Goal: Task Accomplishment & Management: Manage account settings

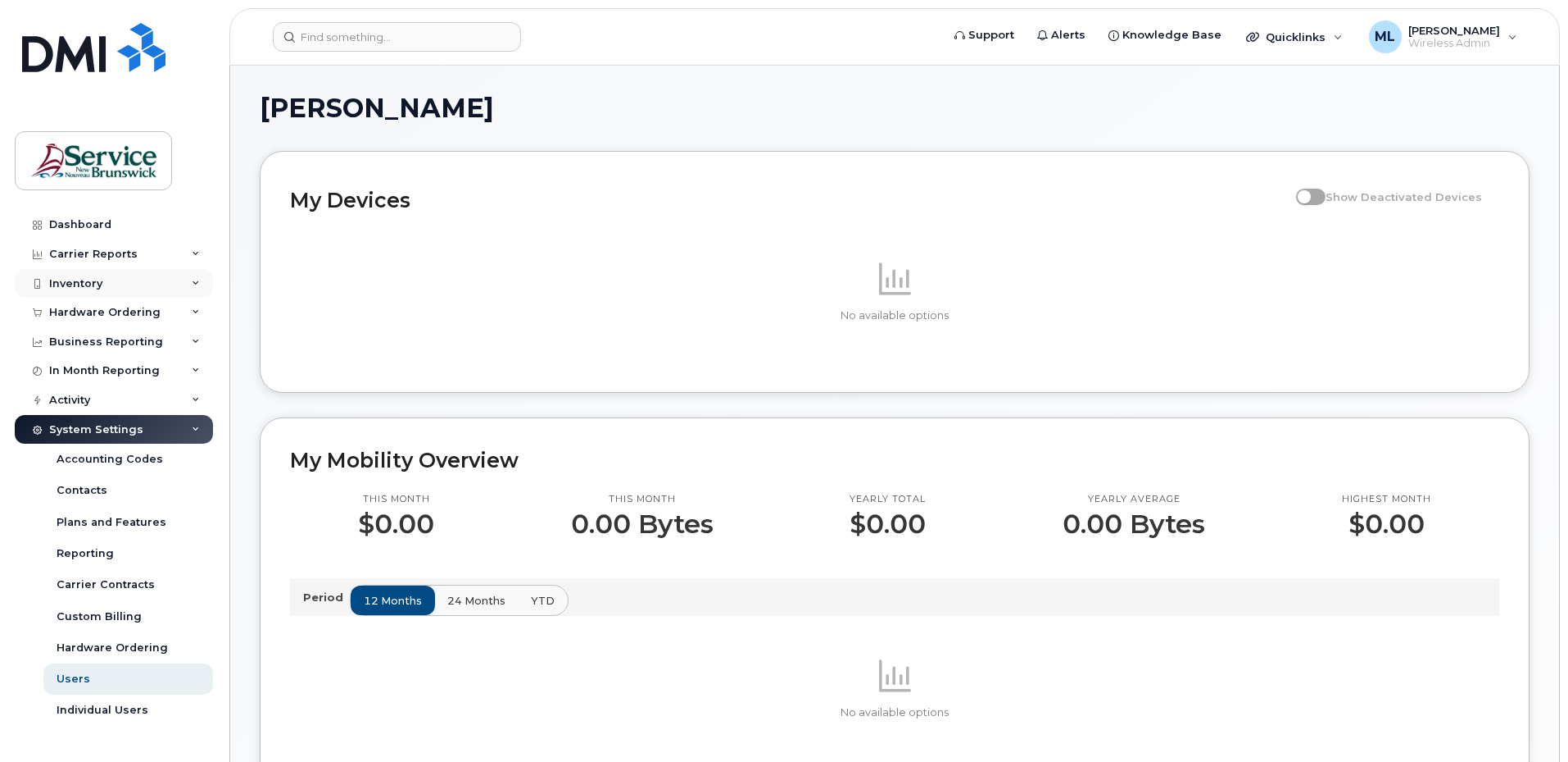
click at [122, 291] on div "Inventory" at bounding box center [113, 283] width 198 height 30
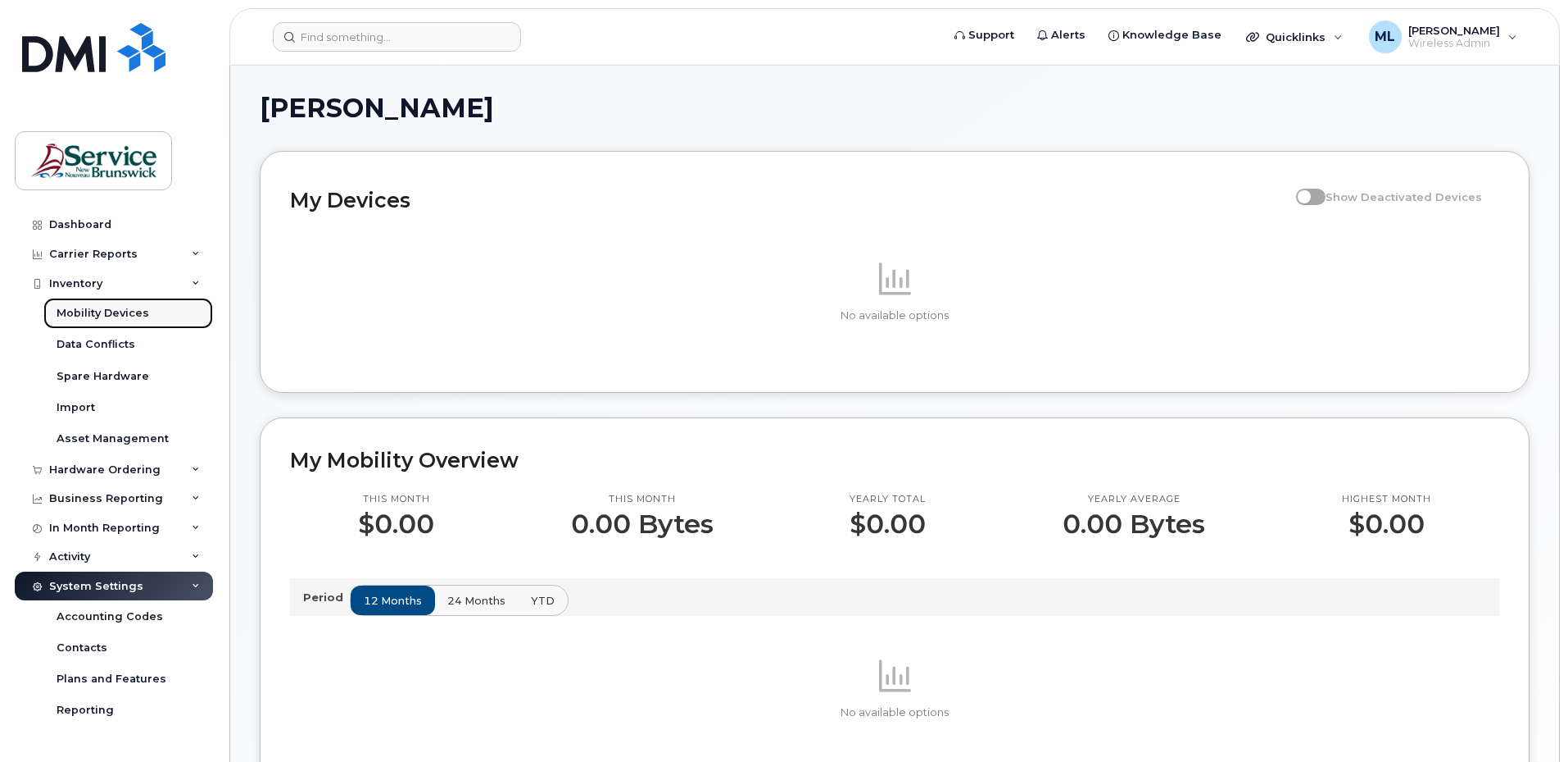
click at [122, 309] on div "Mobility Devices" at bounding box center [103, 313] width 93 height 14
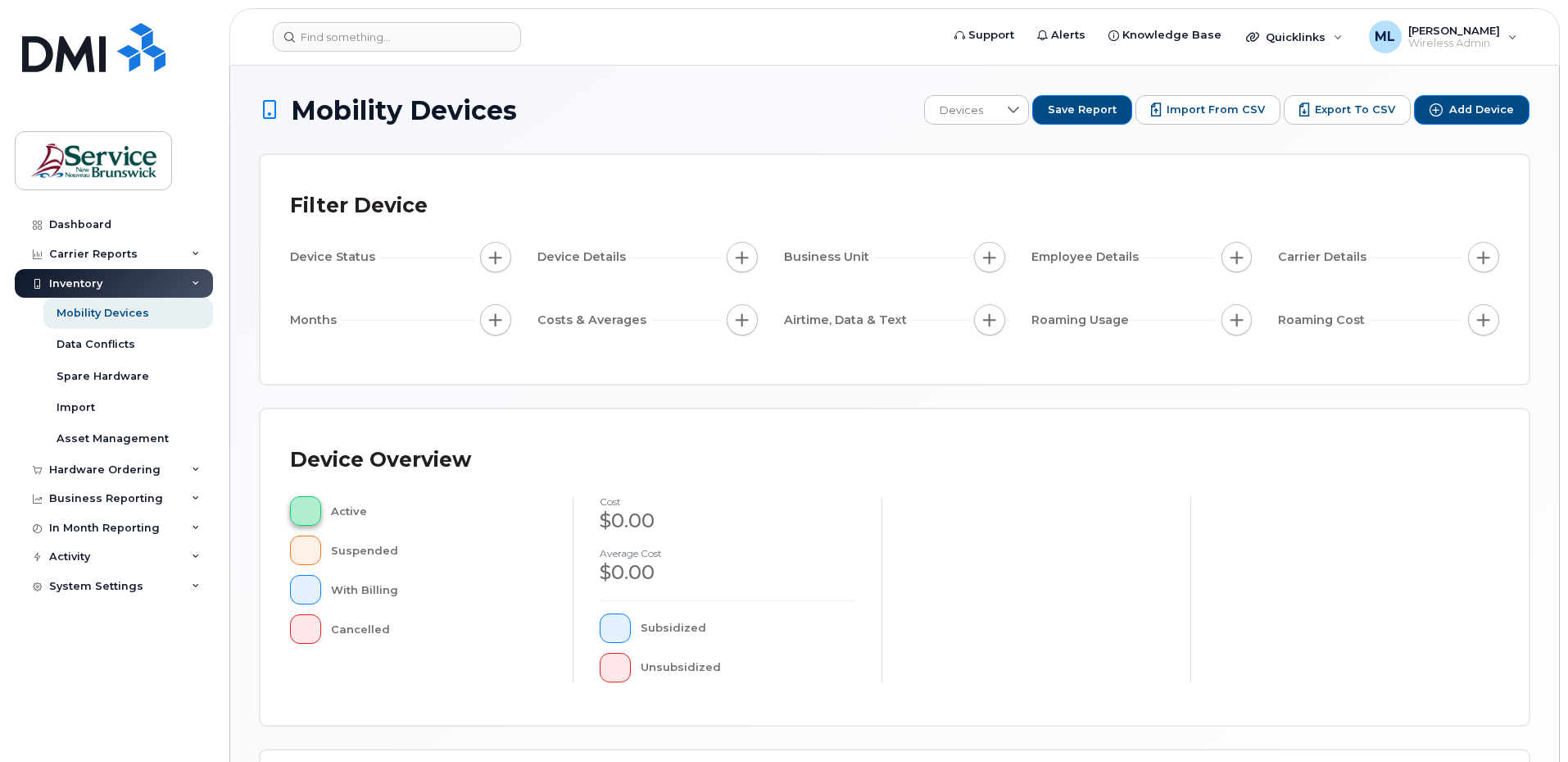
click at [304, 513] on span "button" at bounding box center [306, 511] width 3 height 14
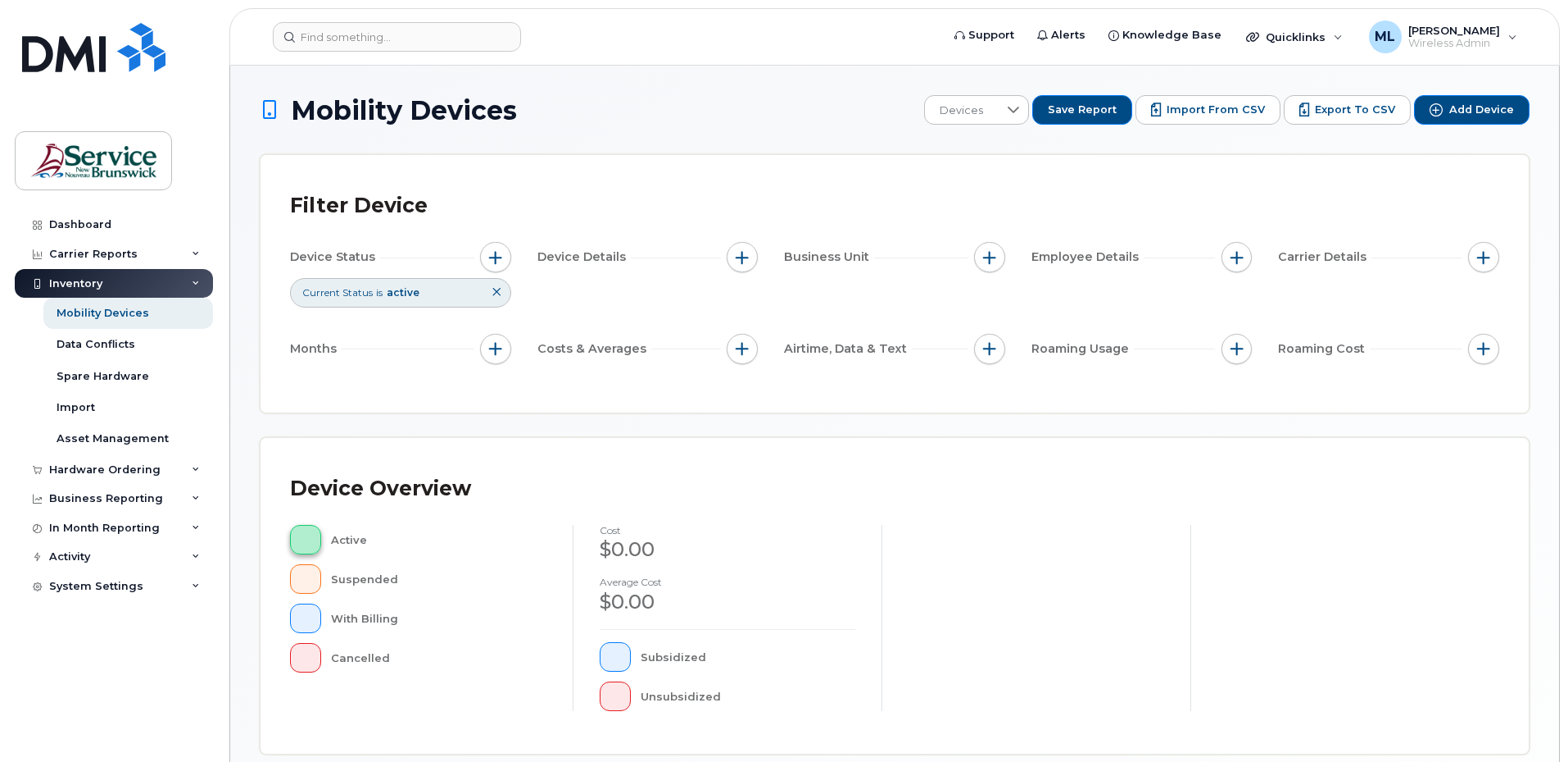
click at [311, 535] on button "button" at bounding box center [306, 539] width 31 height 30
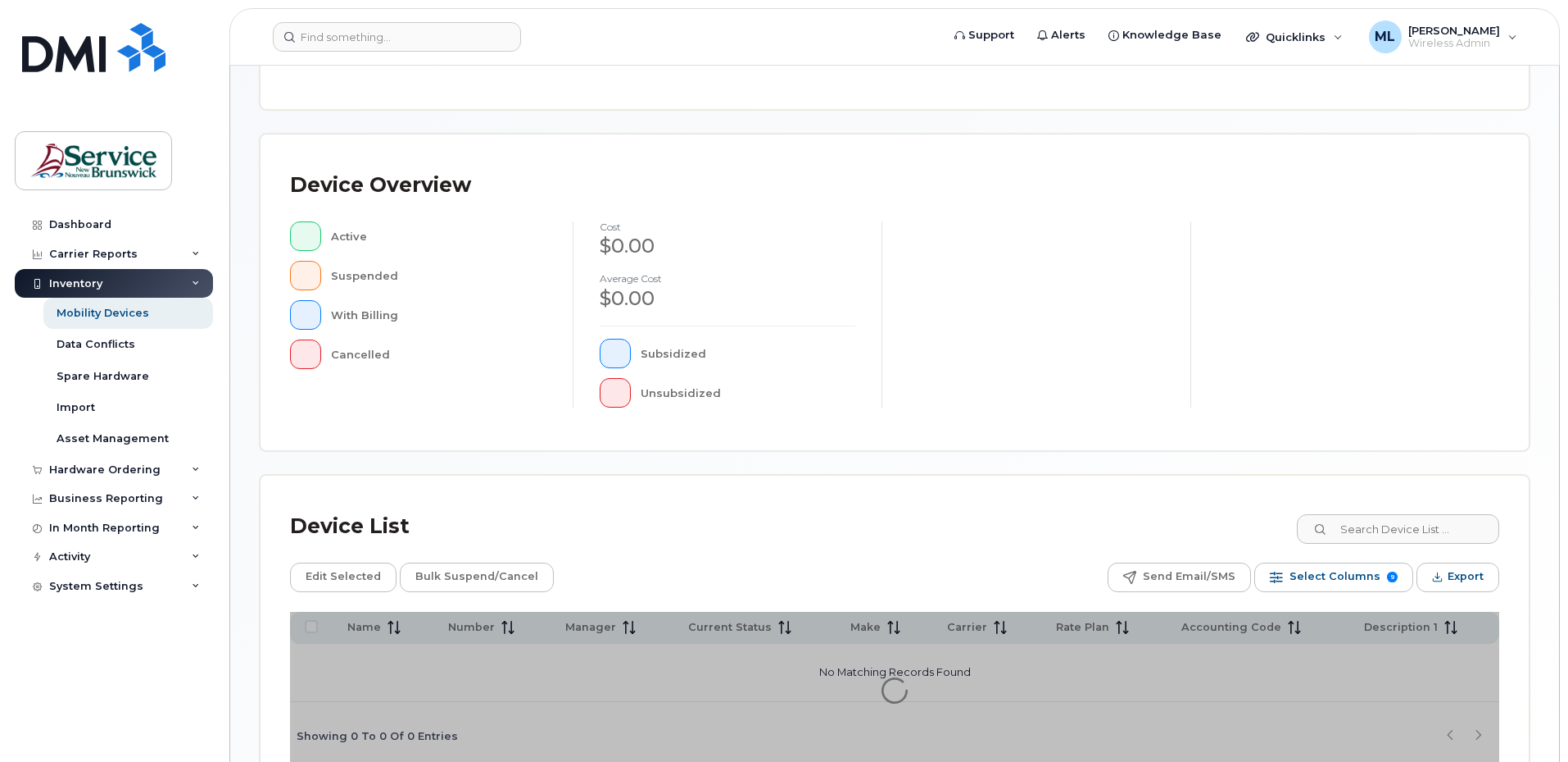
scroll to position [395, 0]
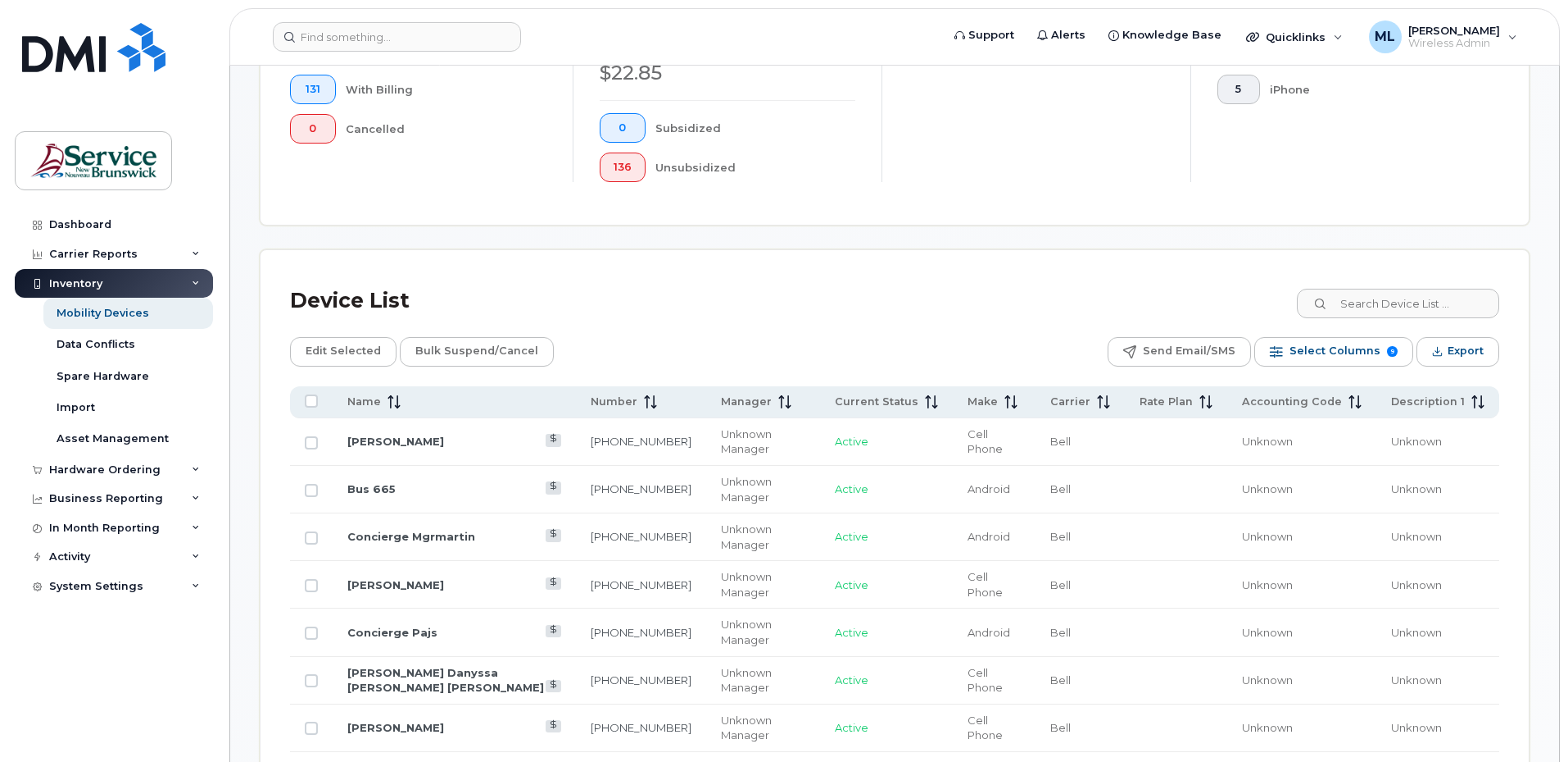
scroll to position [558, 0]
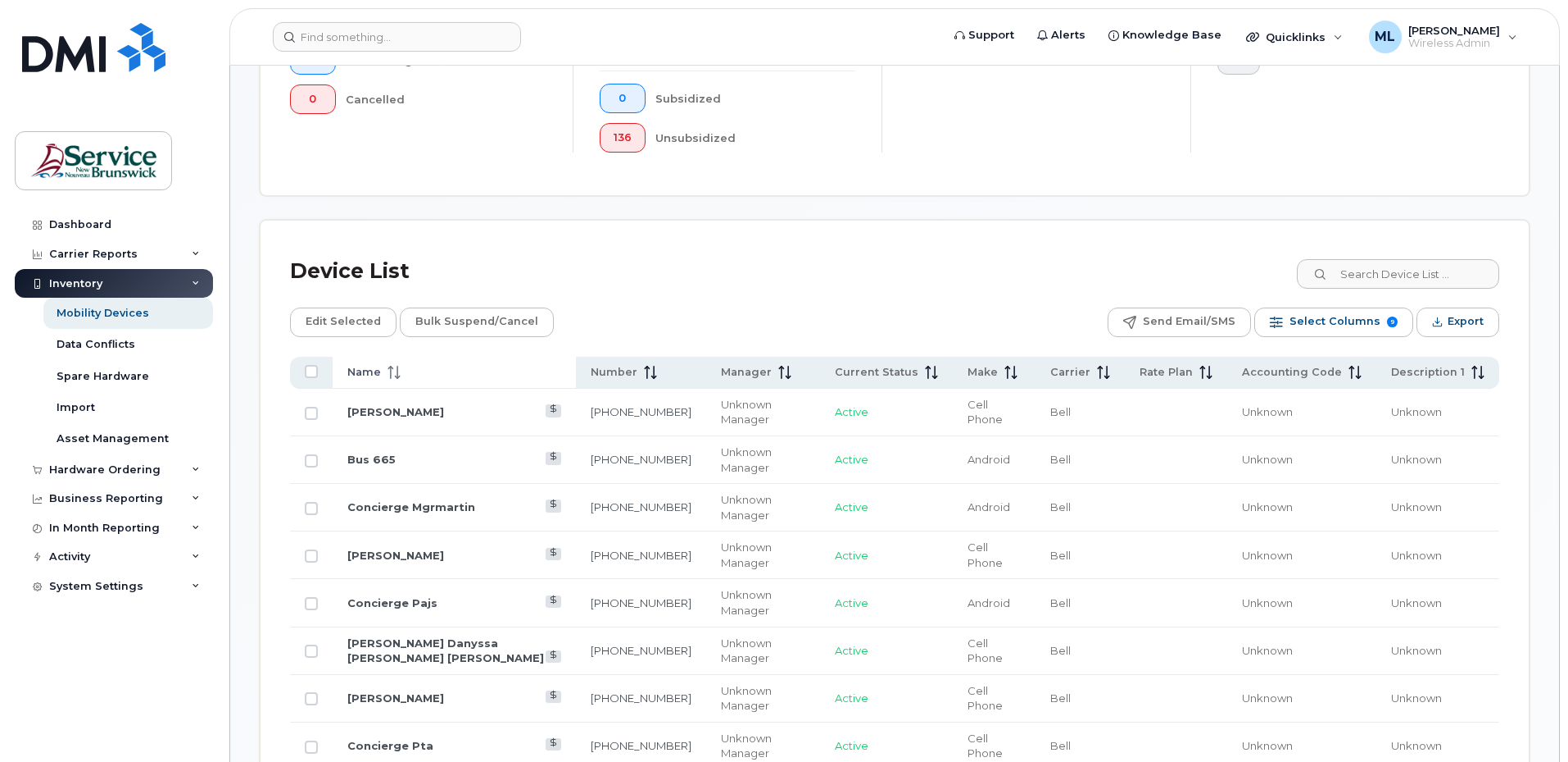
click at [399, 374] on icon at bounding box center [394, 373] width 14 height 14
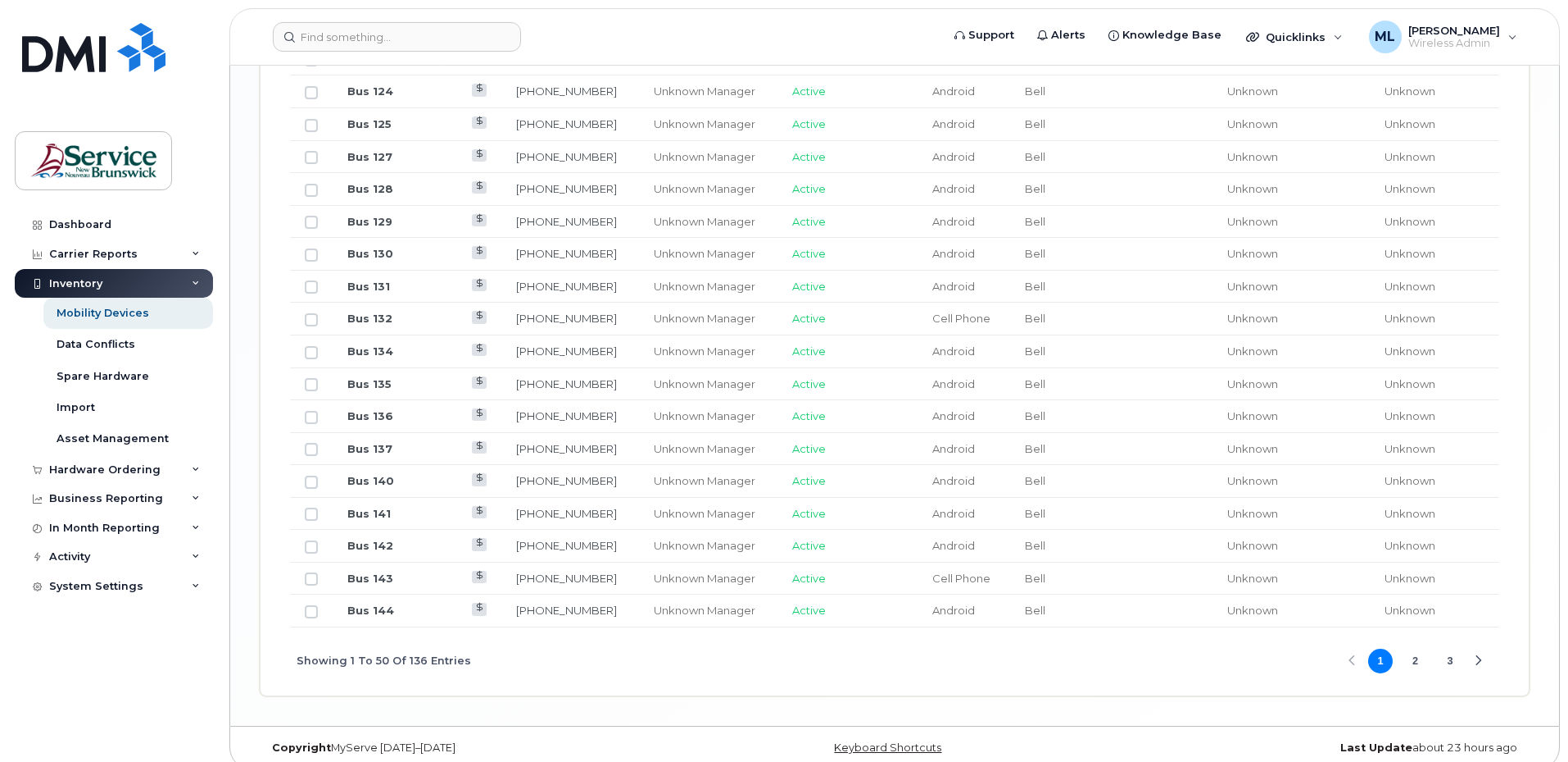
scroll to position [1957, 0]
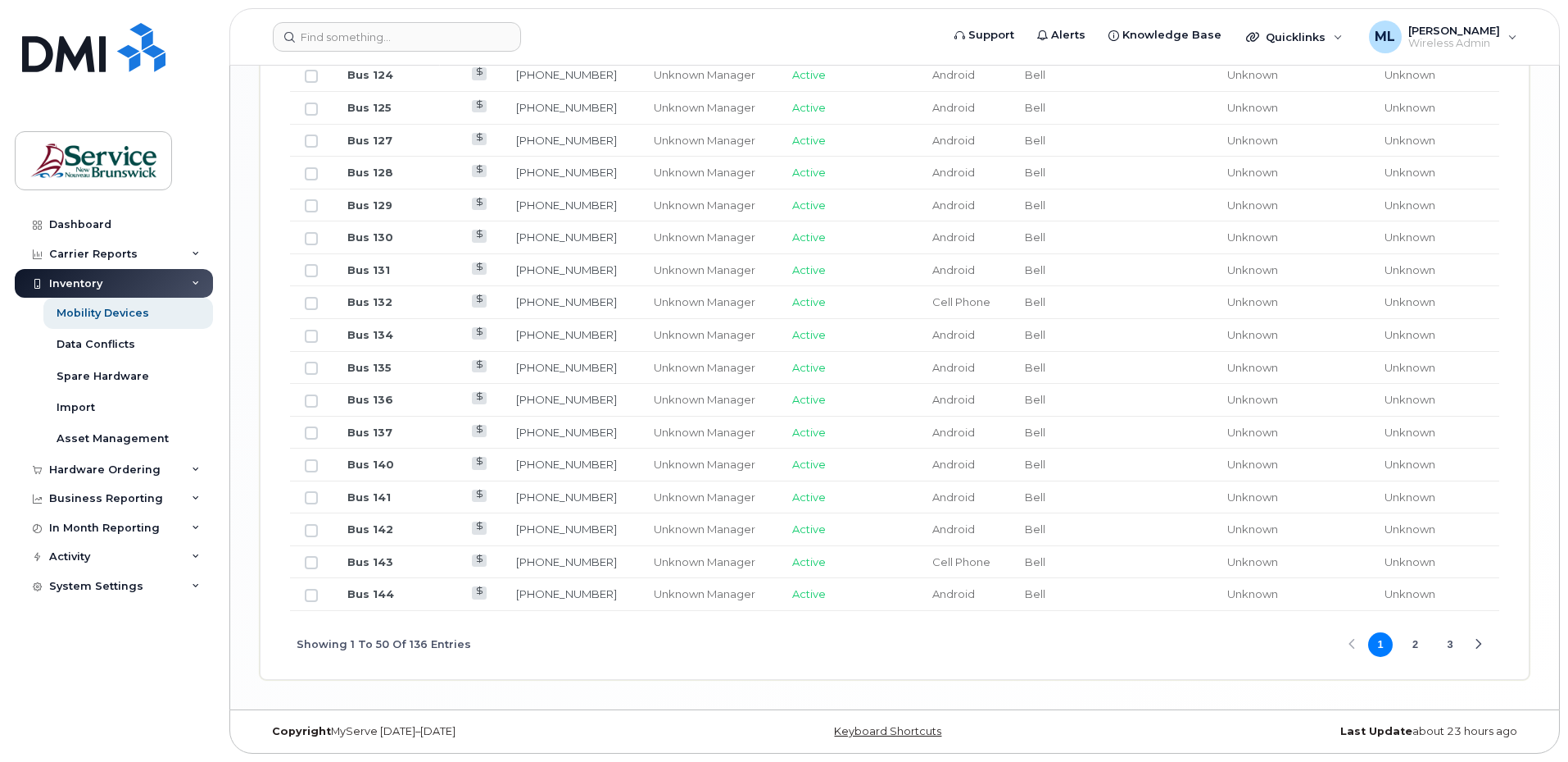
click at [1412, 642] on button "2" at bounding box center [1415, 644] width 24 height 24
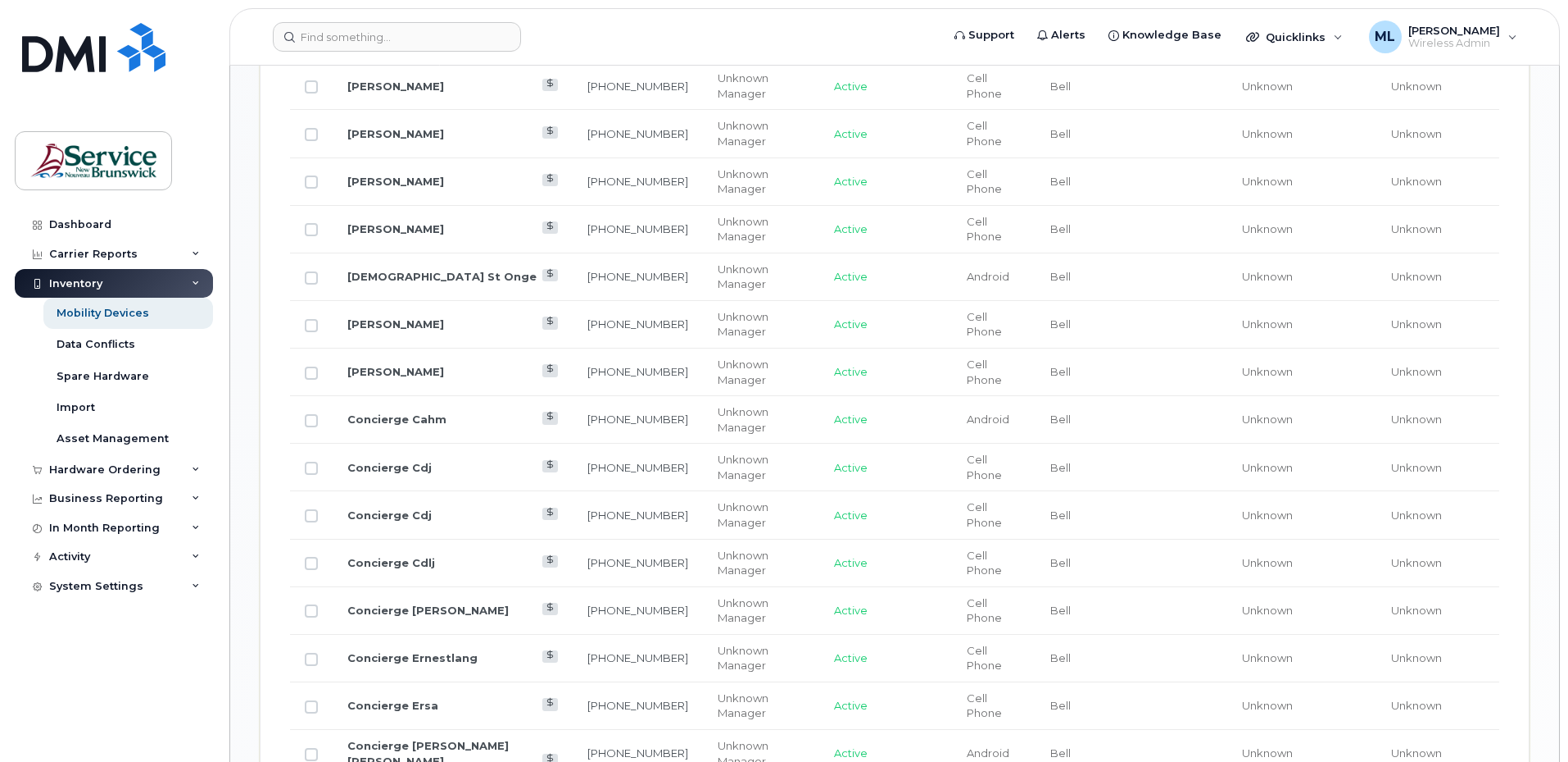
scroll to position [1384, 0]
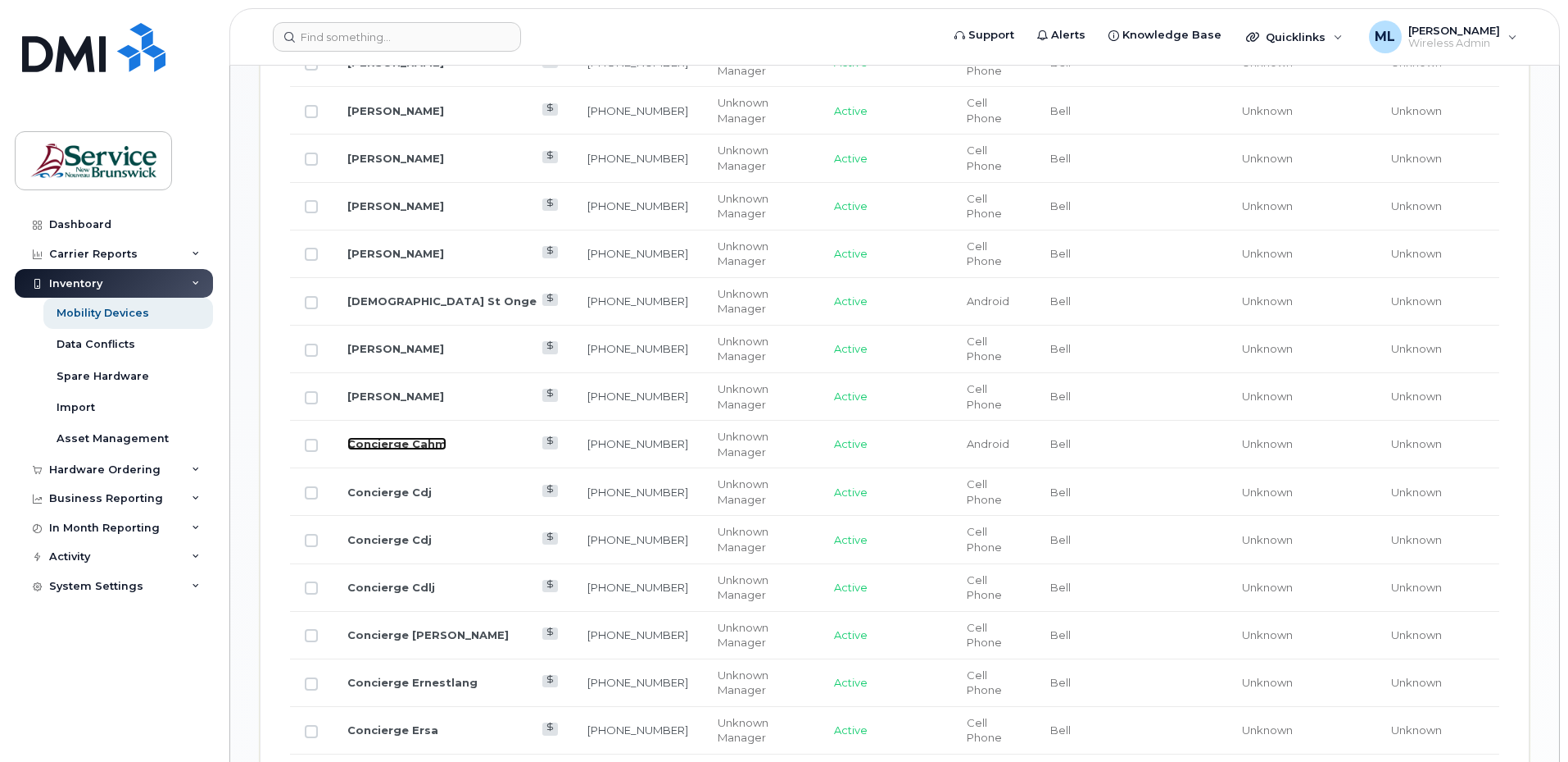
click at [401, 437] on link "Concierge Cahm" at bounding box center [396, 444] width 99 height 14
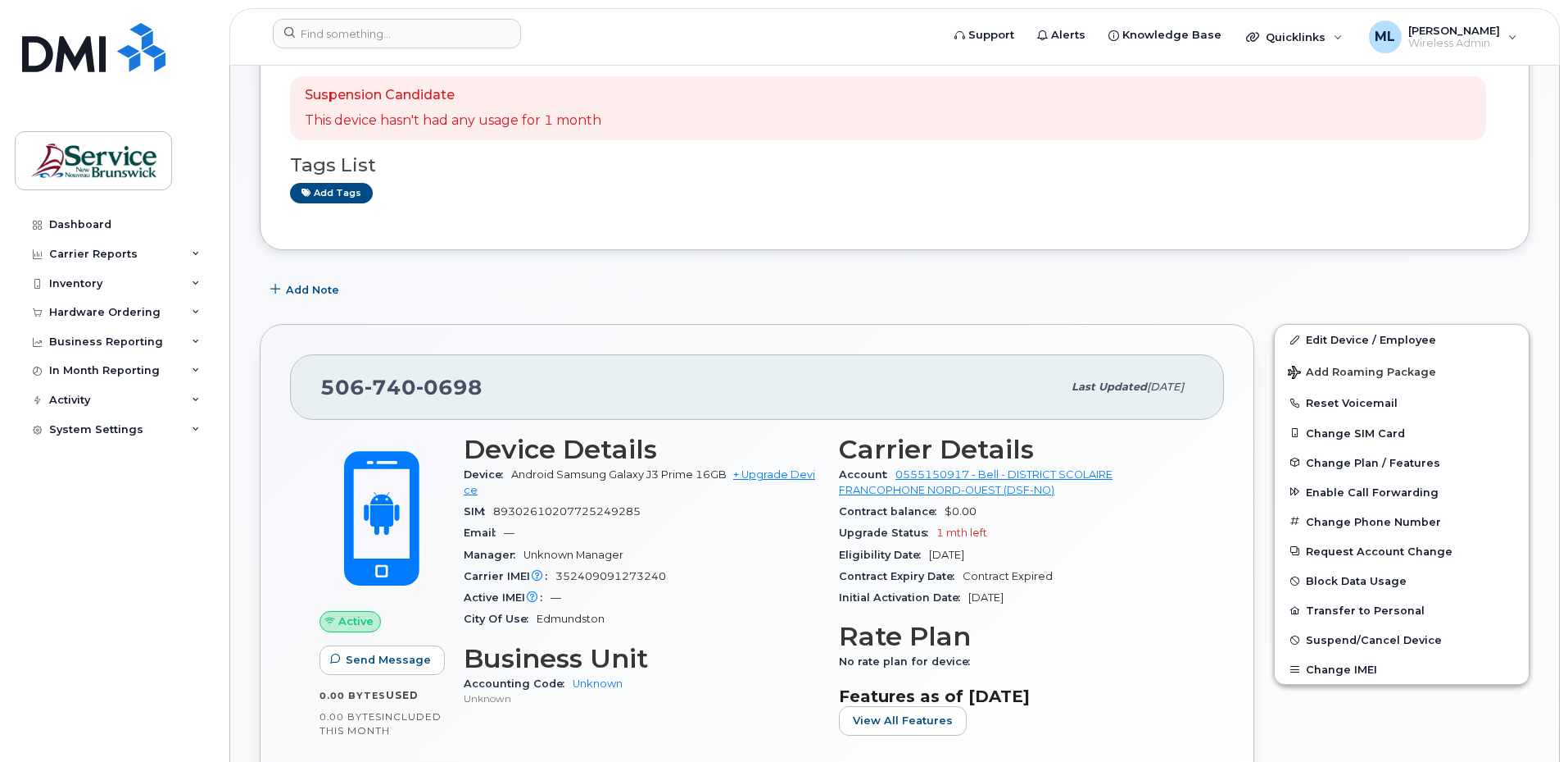
scroll to position [164, 0]
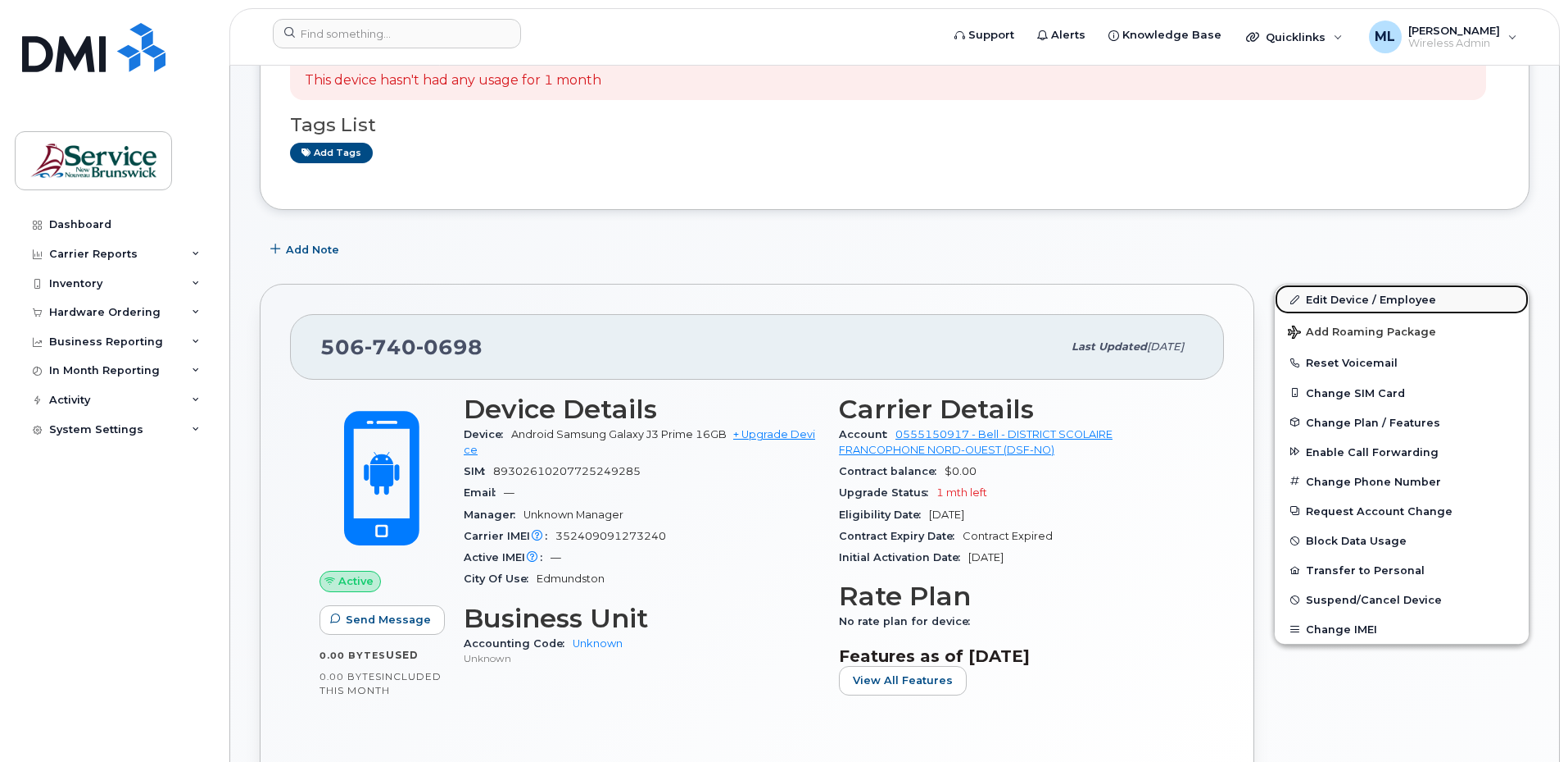
click at [1348, 298] on link "Edit Device / Employee" at bounding box center [1402, 299] width 254 height 30
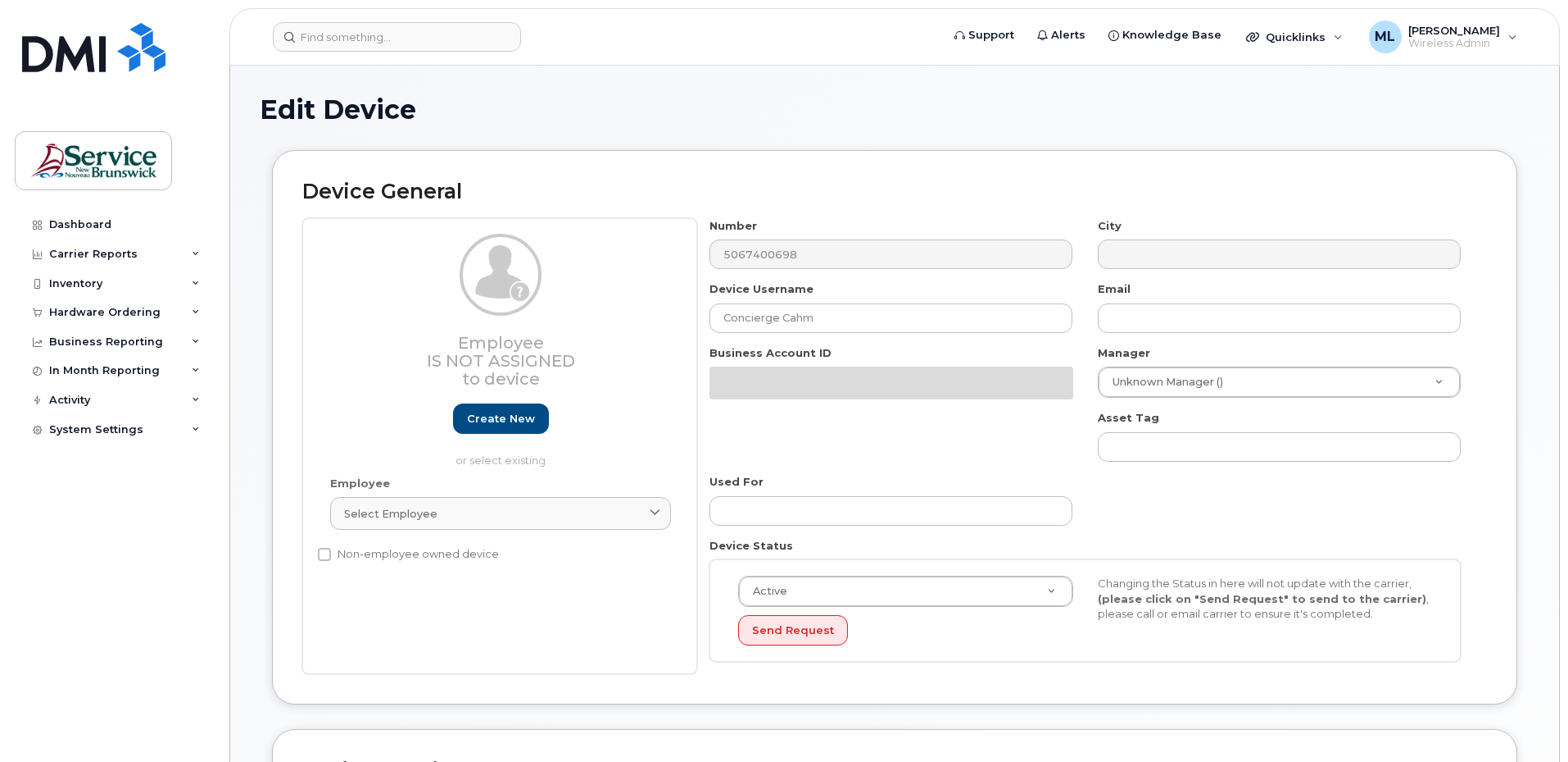
select select "34535619"
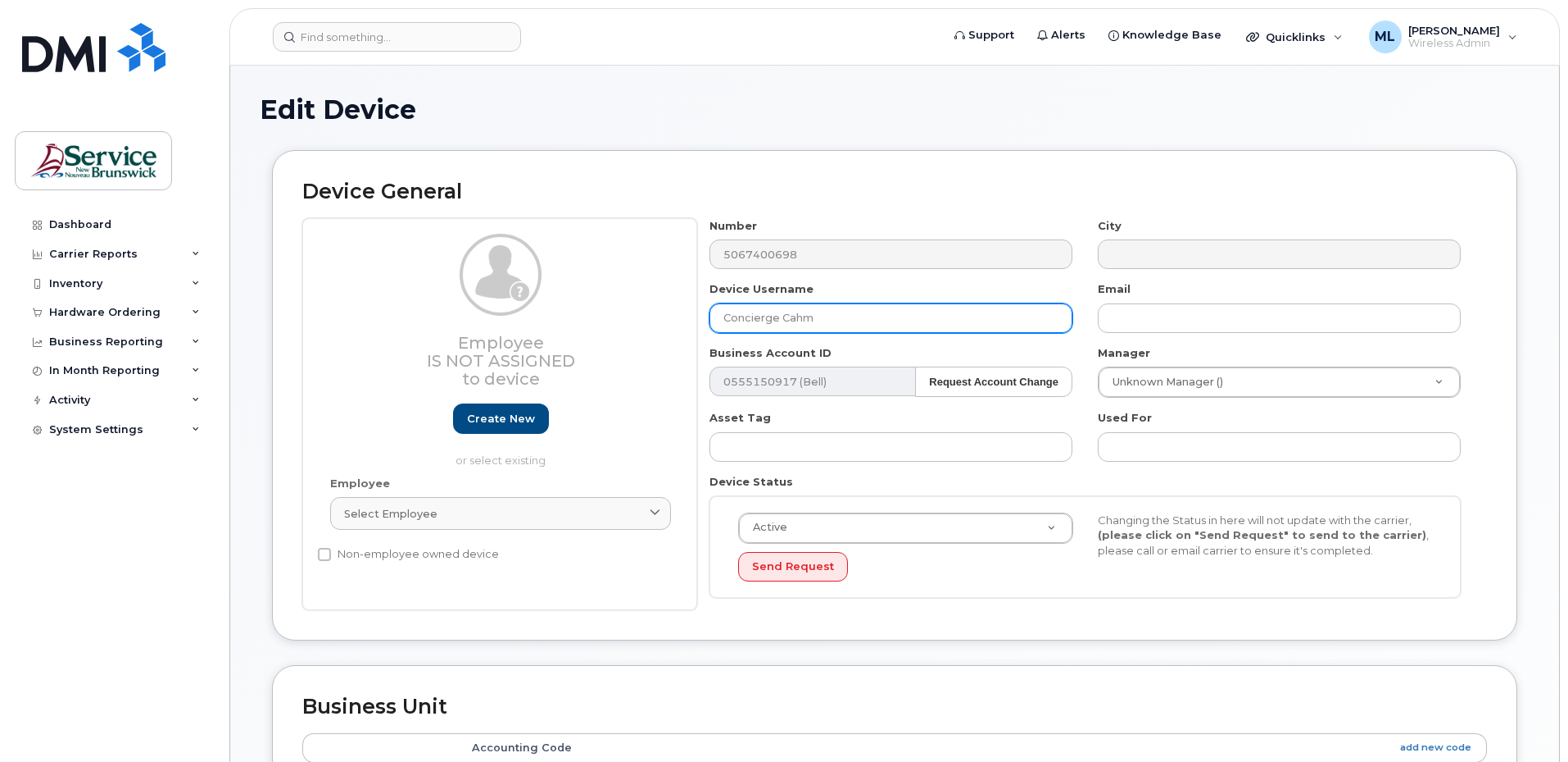
drag, startPoint x: 889, startPoint y: 310, endPoint x: 518, endPoint y: 319, distance: 371.1
click at [519, 319] on div "Employee Is not assigned to device Create new or select existing Employee Selec…" at bounding box center [894, 414] width 1185 height 393
type input "Daniel Martin"
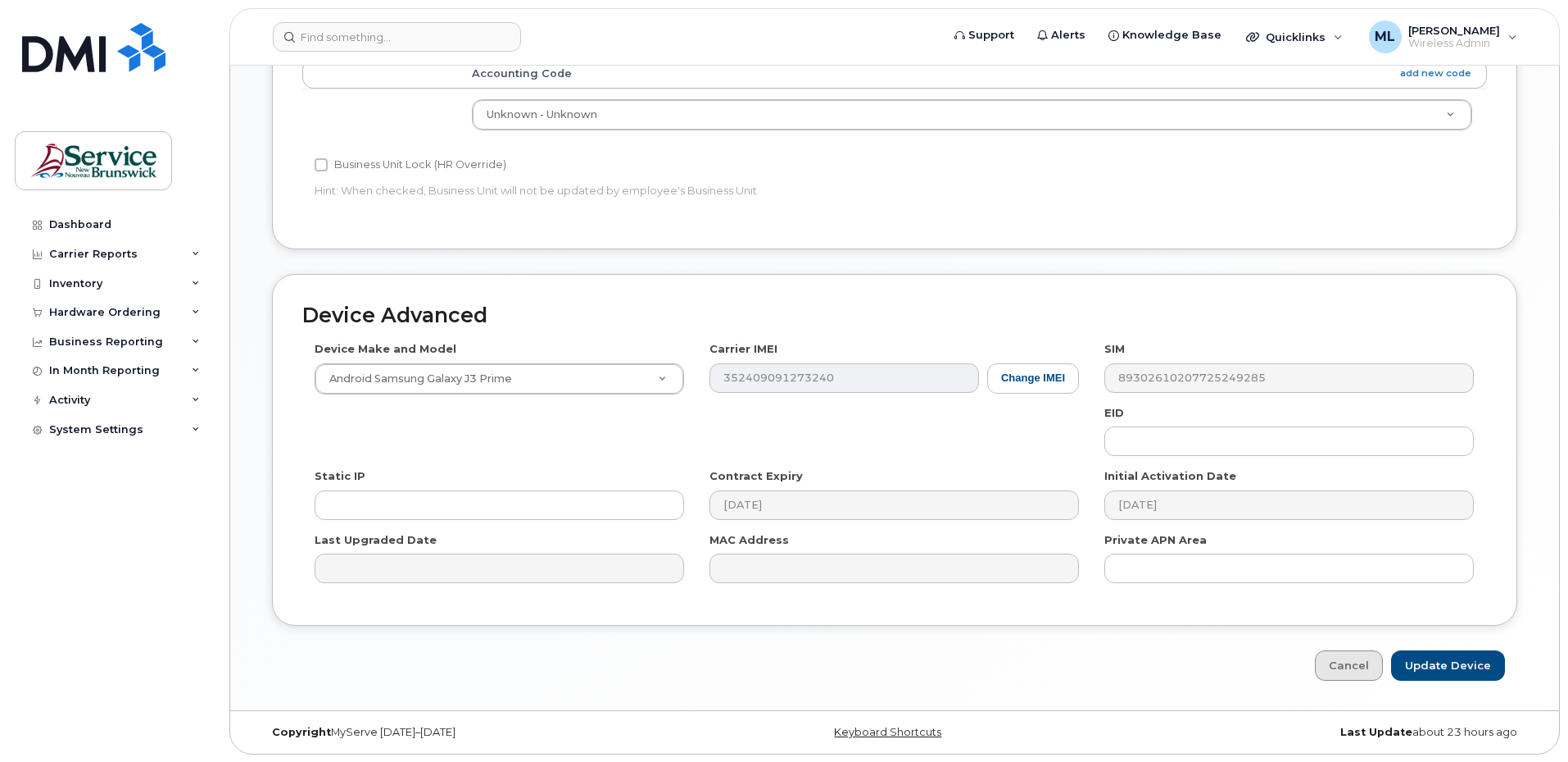
scroll to position [675, 0]
click at [1435, 658] on input "Update Device" at bounding box center [1448, 665] width 114 height 30
type input "Saving..."
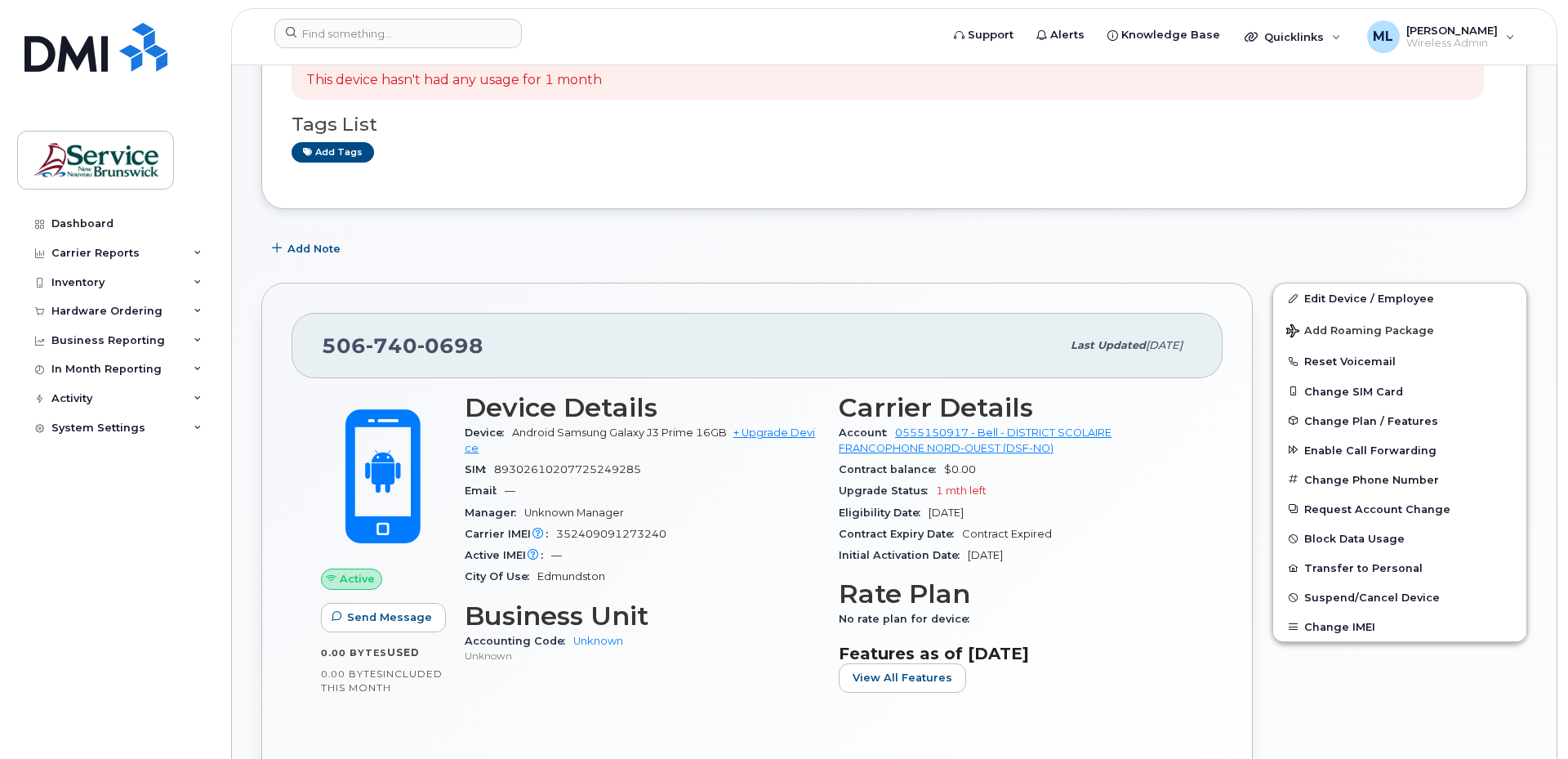
scroll to position [245, 0]
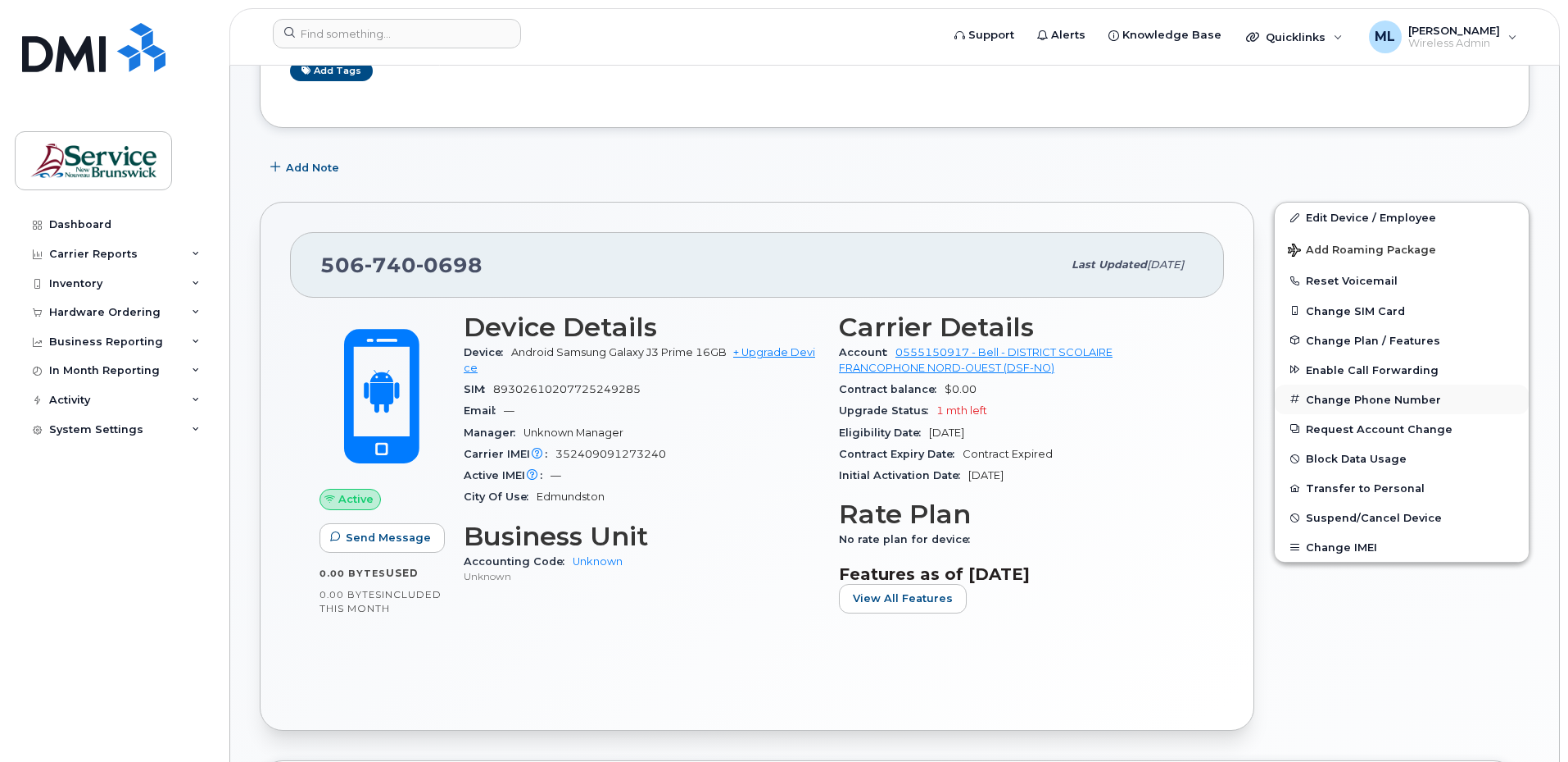
click at [1346, 405] on button "Change Phone Number" at bounding box center [1402, 399] width 254 height 30
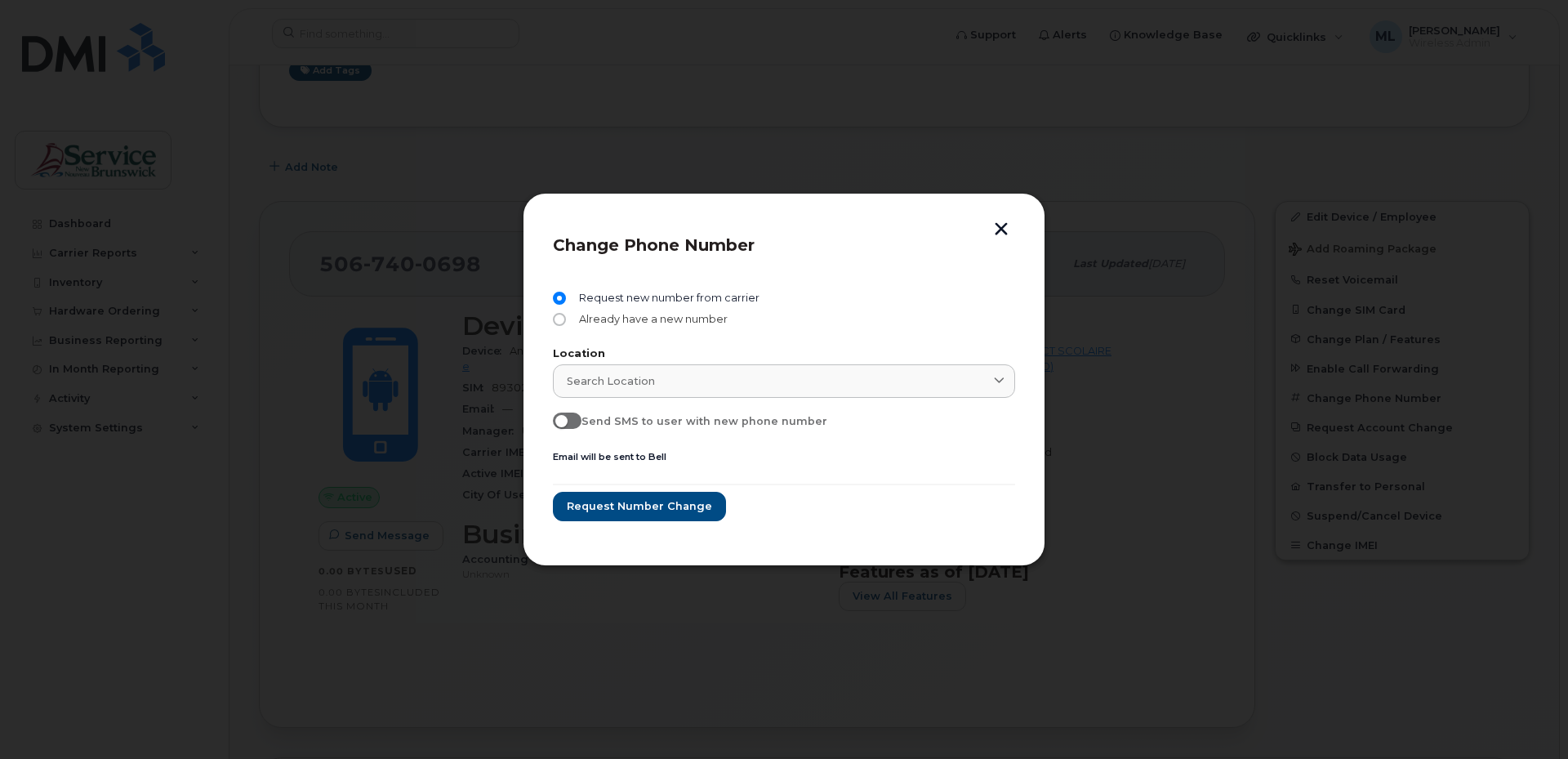
click at [710, 321] on span "Already have a new number" at bounding box center [650, 320] width 155 height 13
click at [566, 321] on input "Already have a new number" at bounding box center [560, 320] width 13 height 13
radio input "true"
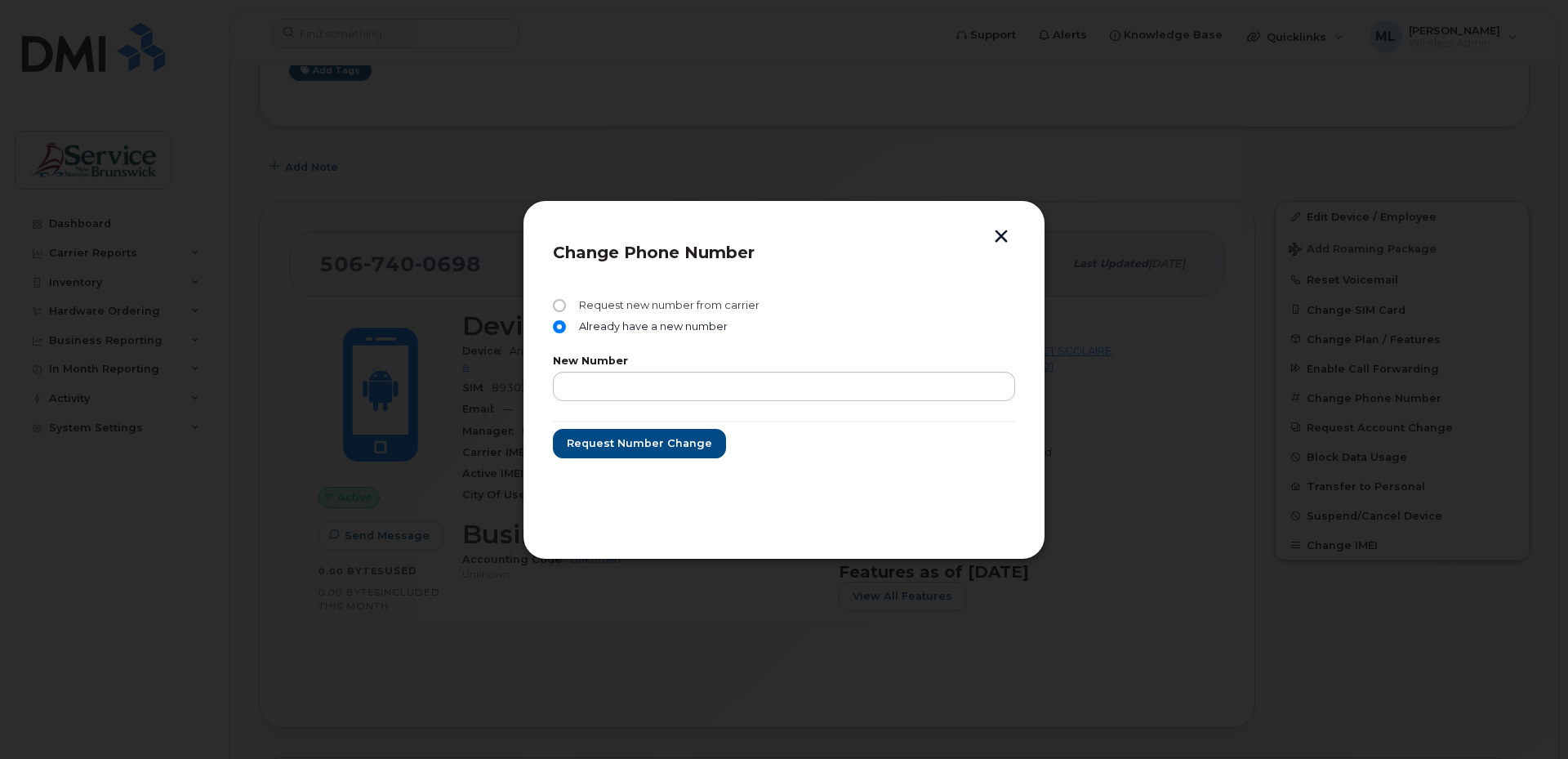
click at [706, 305] on span "Request new number from carrier" at bounding box center [666, 305] width 187 height 13
click at [566, 305] on input "Request new number from carrier" at bounding box center [560, 305] width 13 height 13
radio input "true"
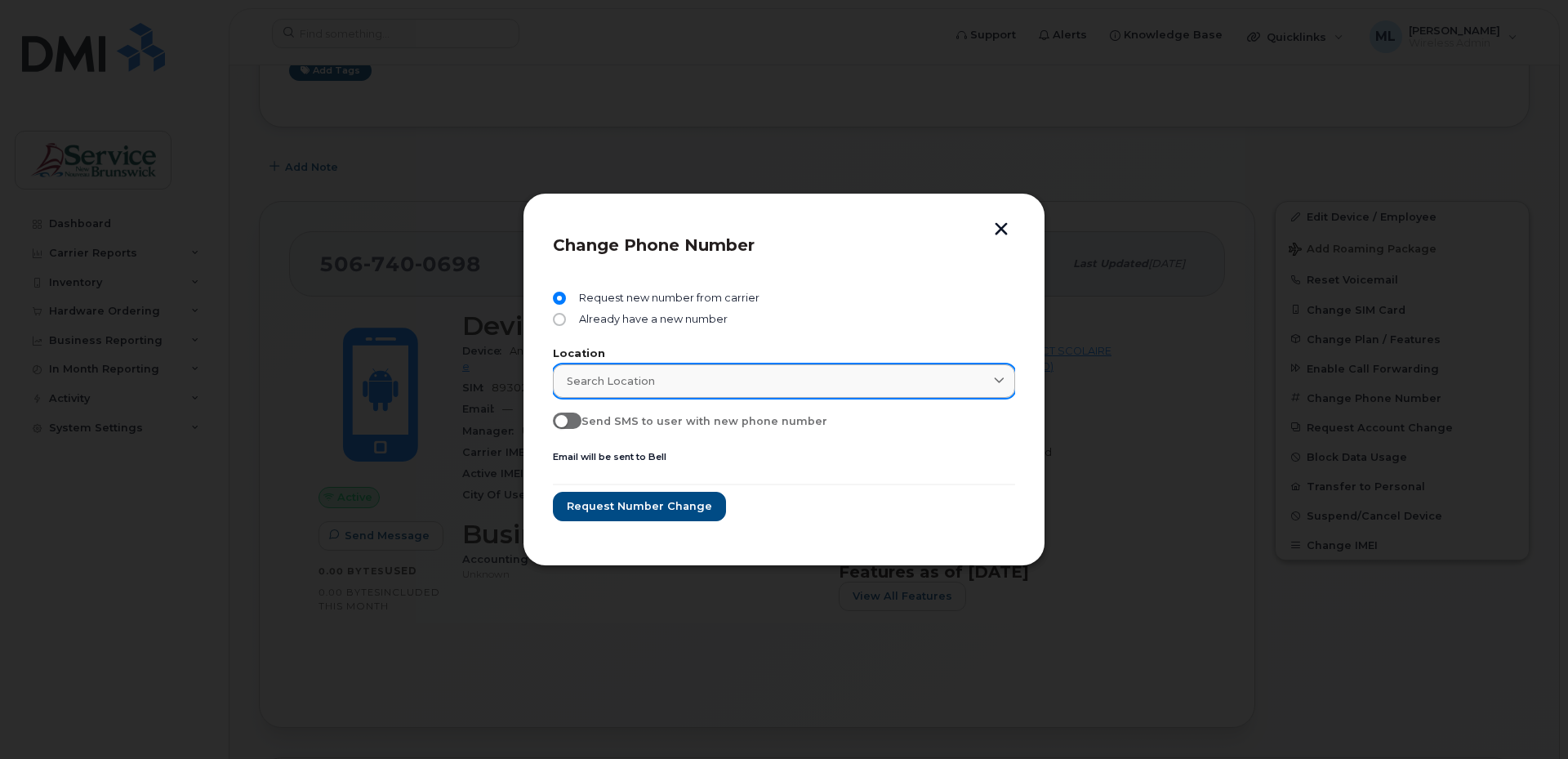
click at [722, 370] on link "Search location" at bounding box center [784, 381] width 462 height 34
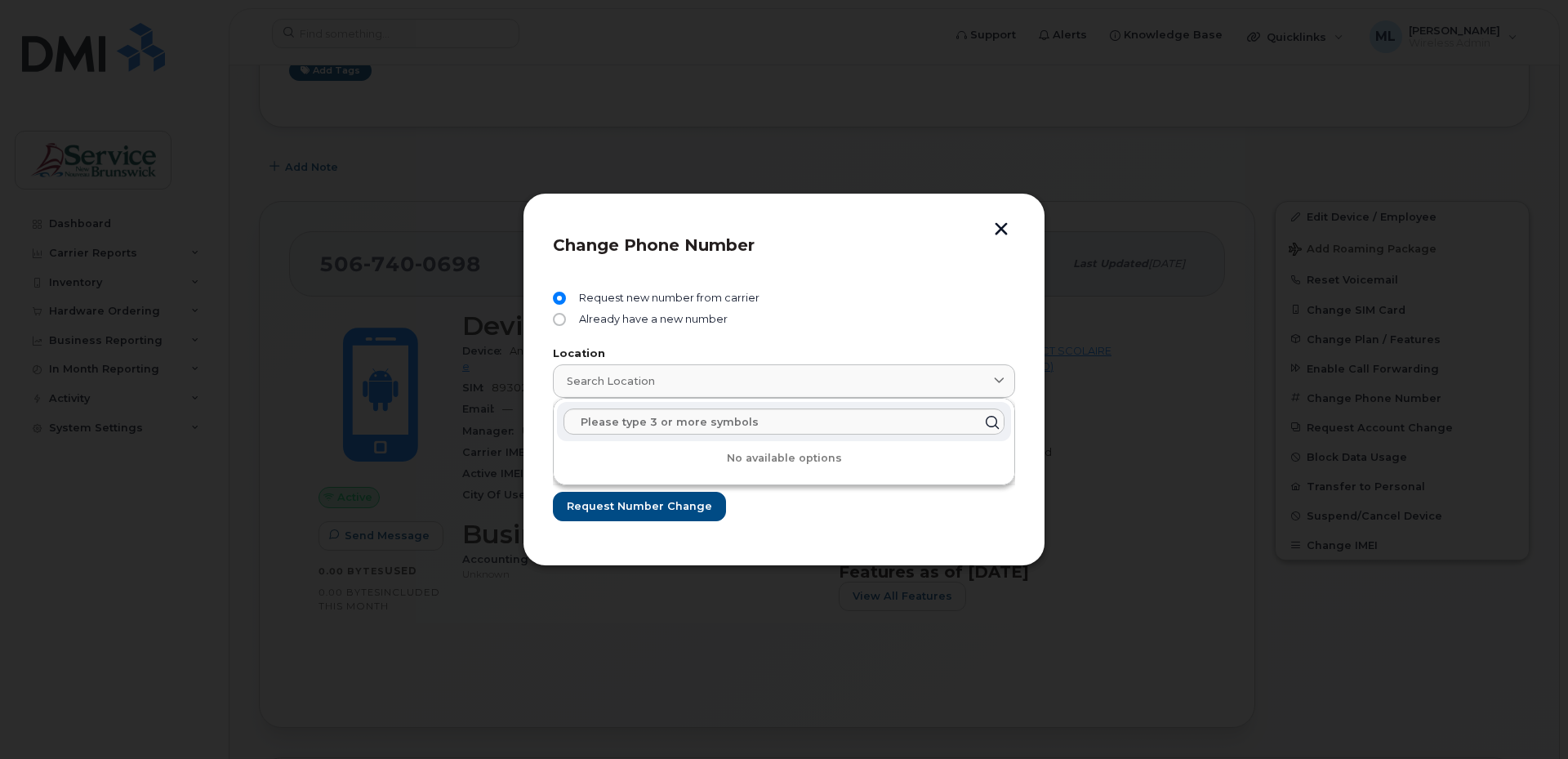
click at [991, 421] on icon at bounding box center [992, 422] width 24 height 24
click at [752, 428] on input "text" at bounding box center [784, 421] width 441 height 26
click at [751, 391] on link "Search location" at bounding box center [784, 381] width 462 height 34
type input "t"
type input "E"
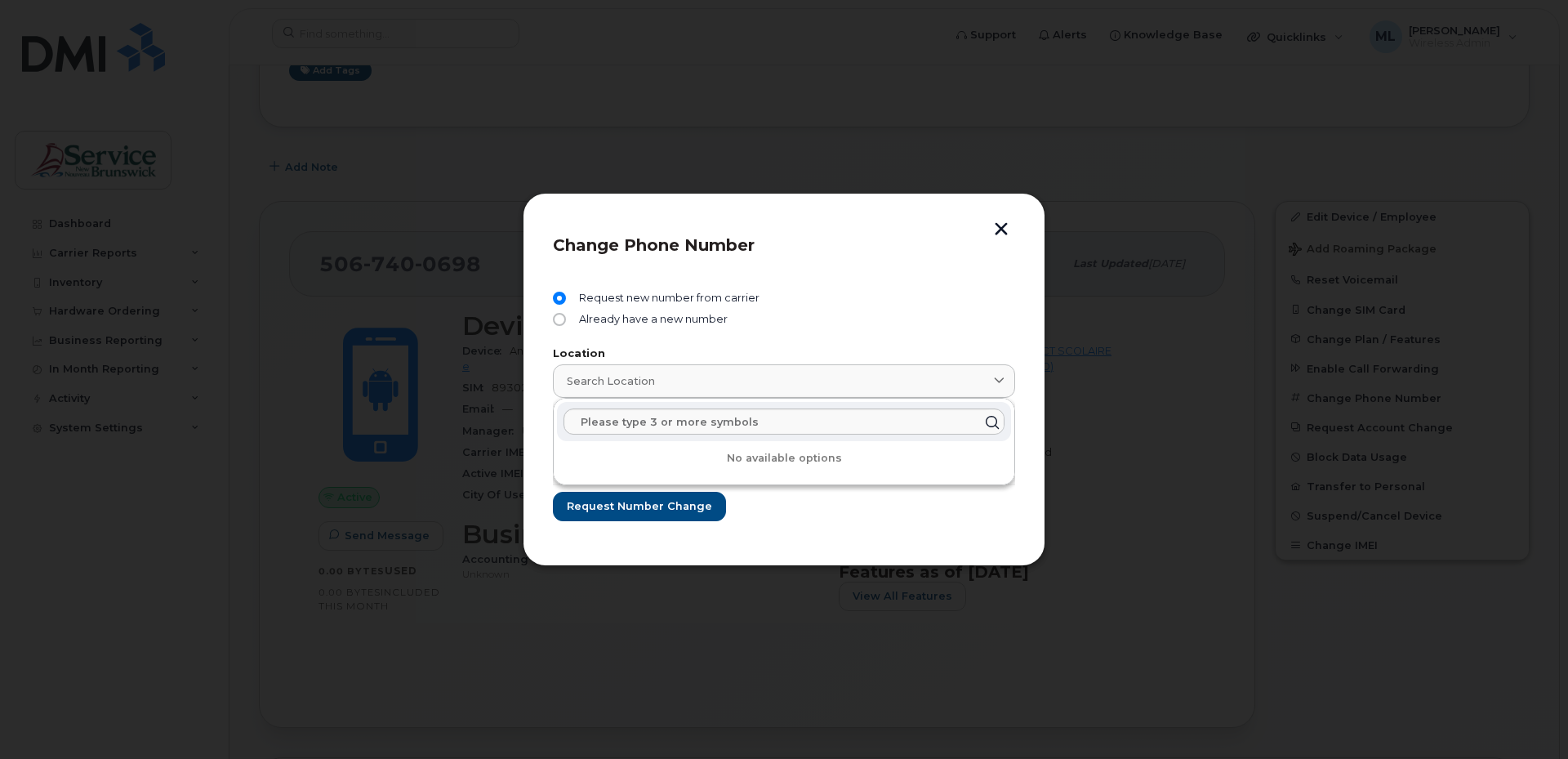
click at [1002, 381] on div "Already have a new number" at bounding box center [1002, 381] width 0 height 0
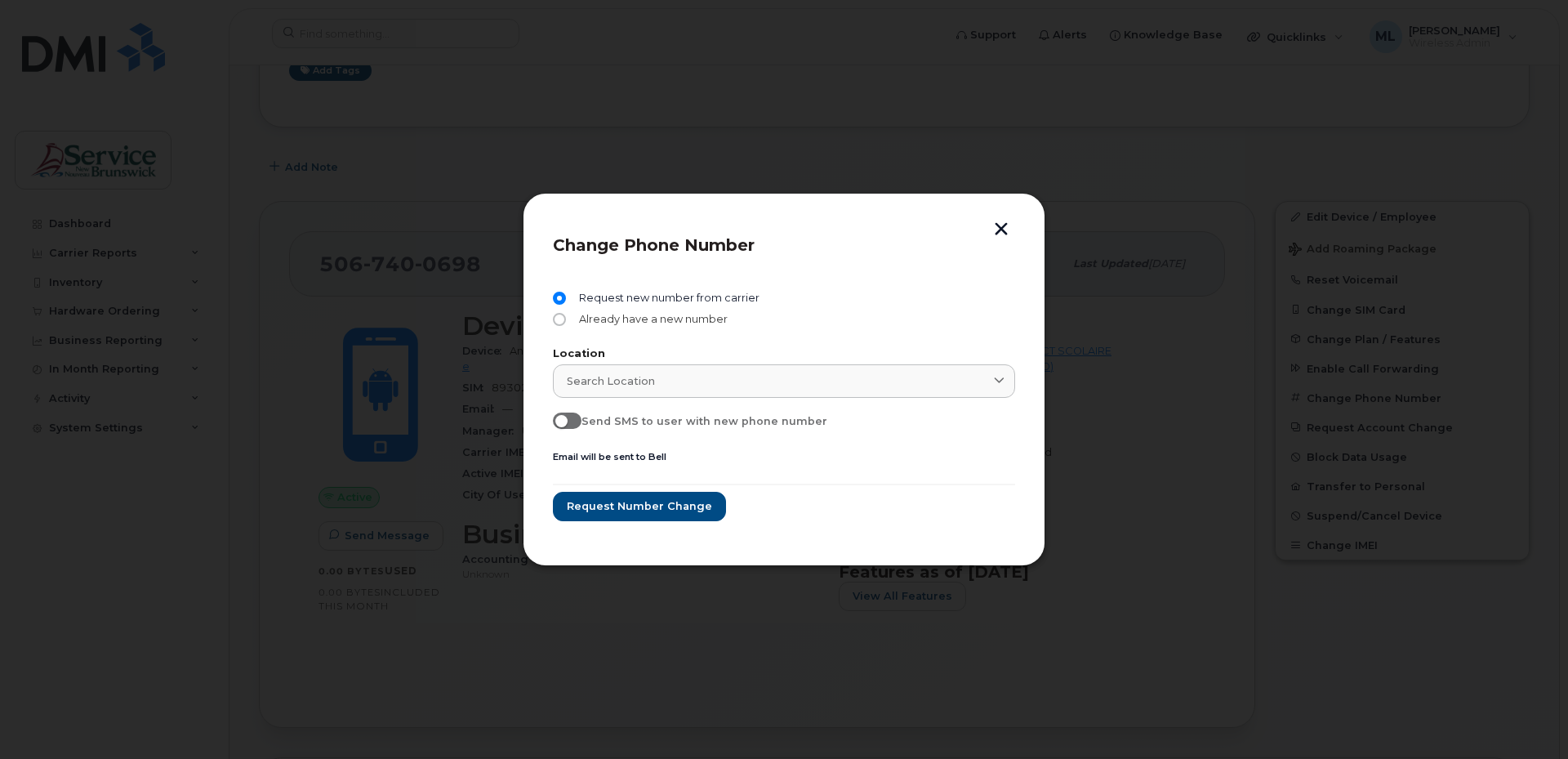
click at [707, 315] on span "Already have a new number" at bounding box center [650, 320] width 155 height 13
click at [566, 315] on input "Already have a new number" at bounding box center [560, 320] width 13 height 13
radio input "true"
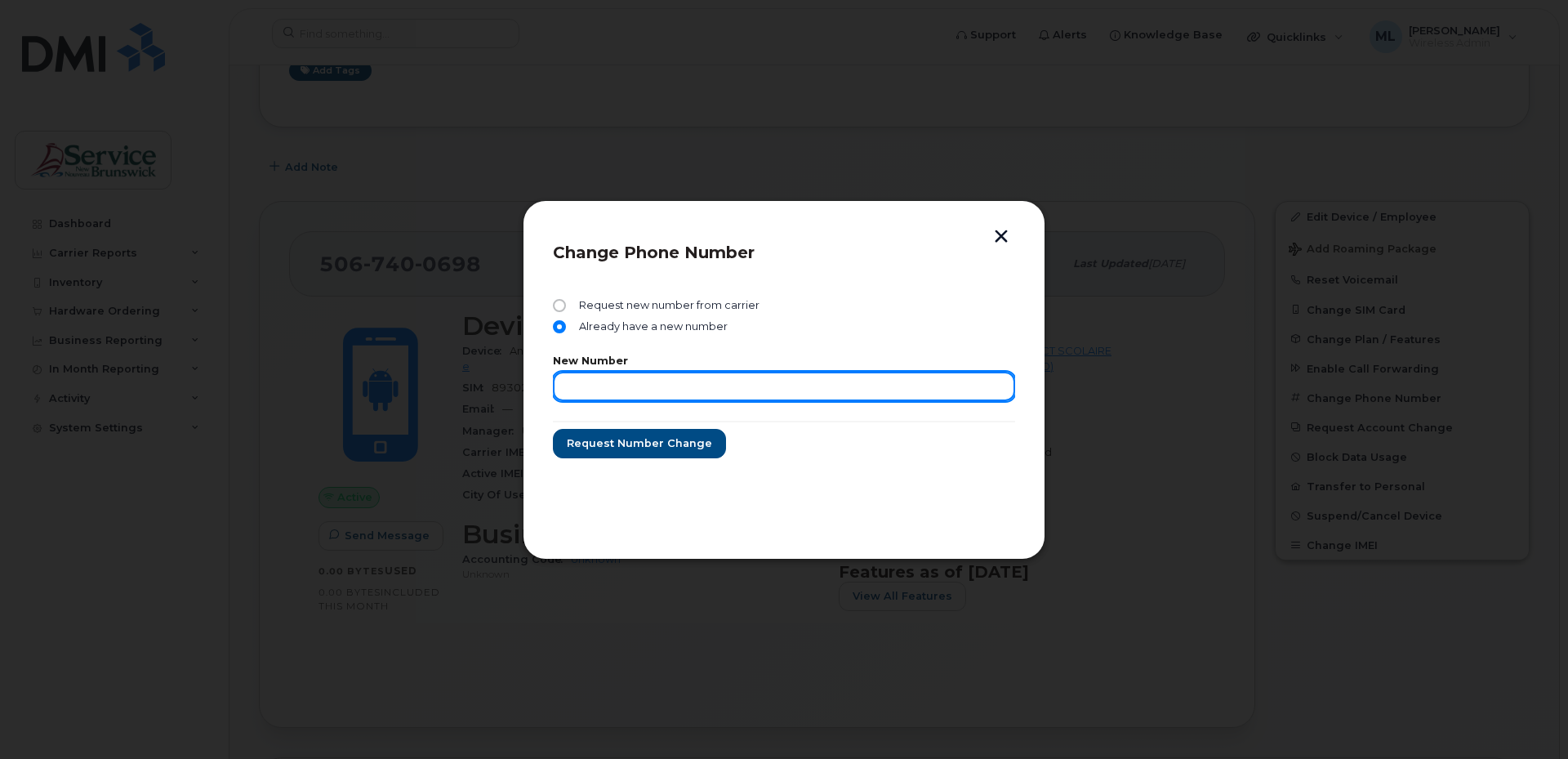
click at [711, 375] on input "text" at bounding box center [784, 386] width 462 height 29
click at [688, 332] on span "Already have a new number" at bounding box center [650, 326] width 155 height 13
click at [566, 332] on input "Already have a new number" at bounding box center [560, 326] width 13 height 13
click at [688, 324] on span "Already have a new number" at bounding box center [650, 326] width 155 height 13
click at [566, 324] on input "Already have a new number" at bounding box center [560, 326] width 13 height 13
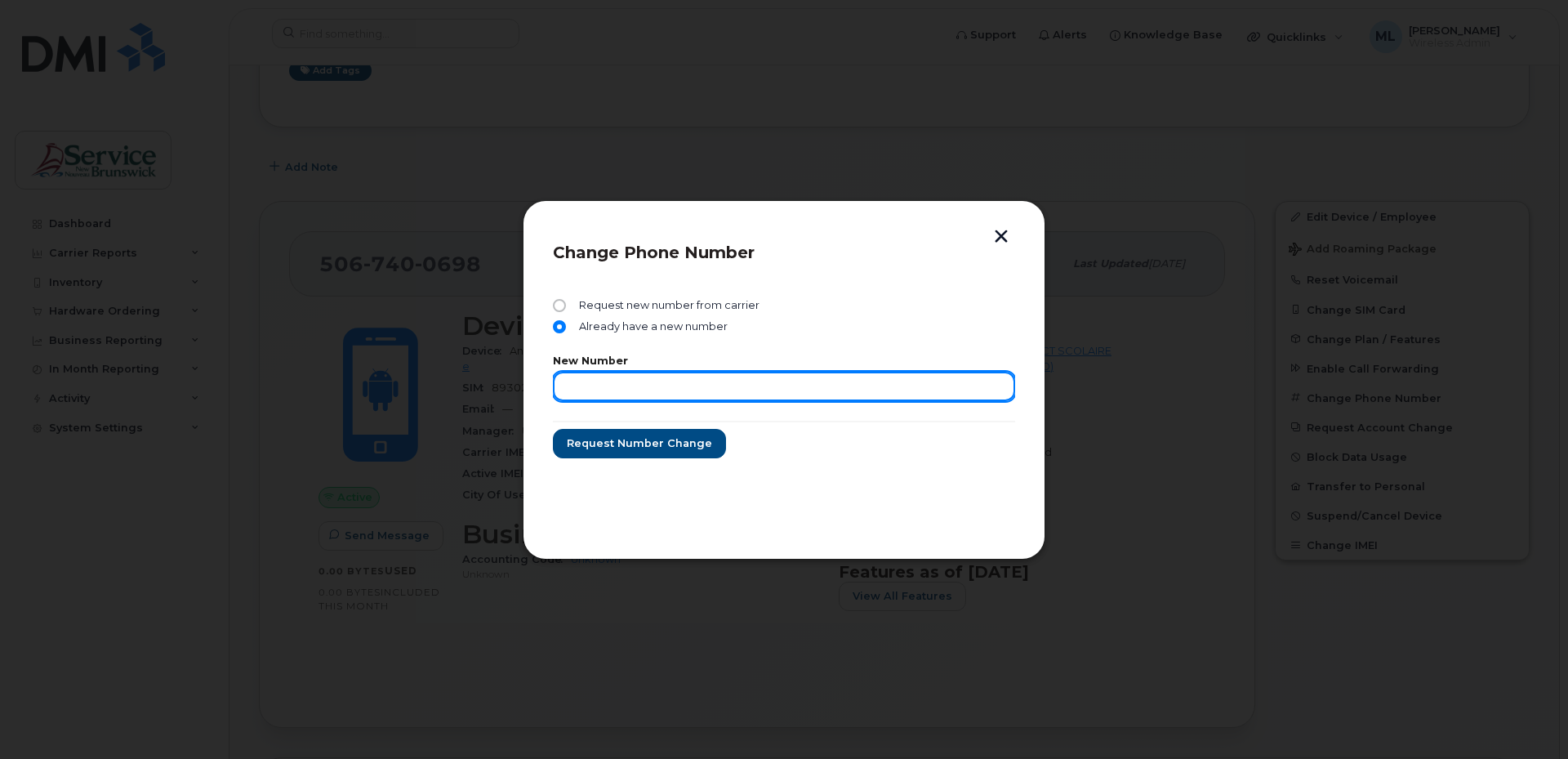
click at [697, 374] on input "text" at bounding box center [784, 386] width 462 height 29
type input "5068381310"
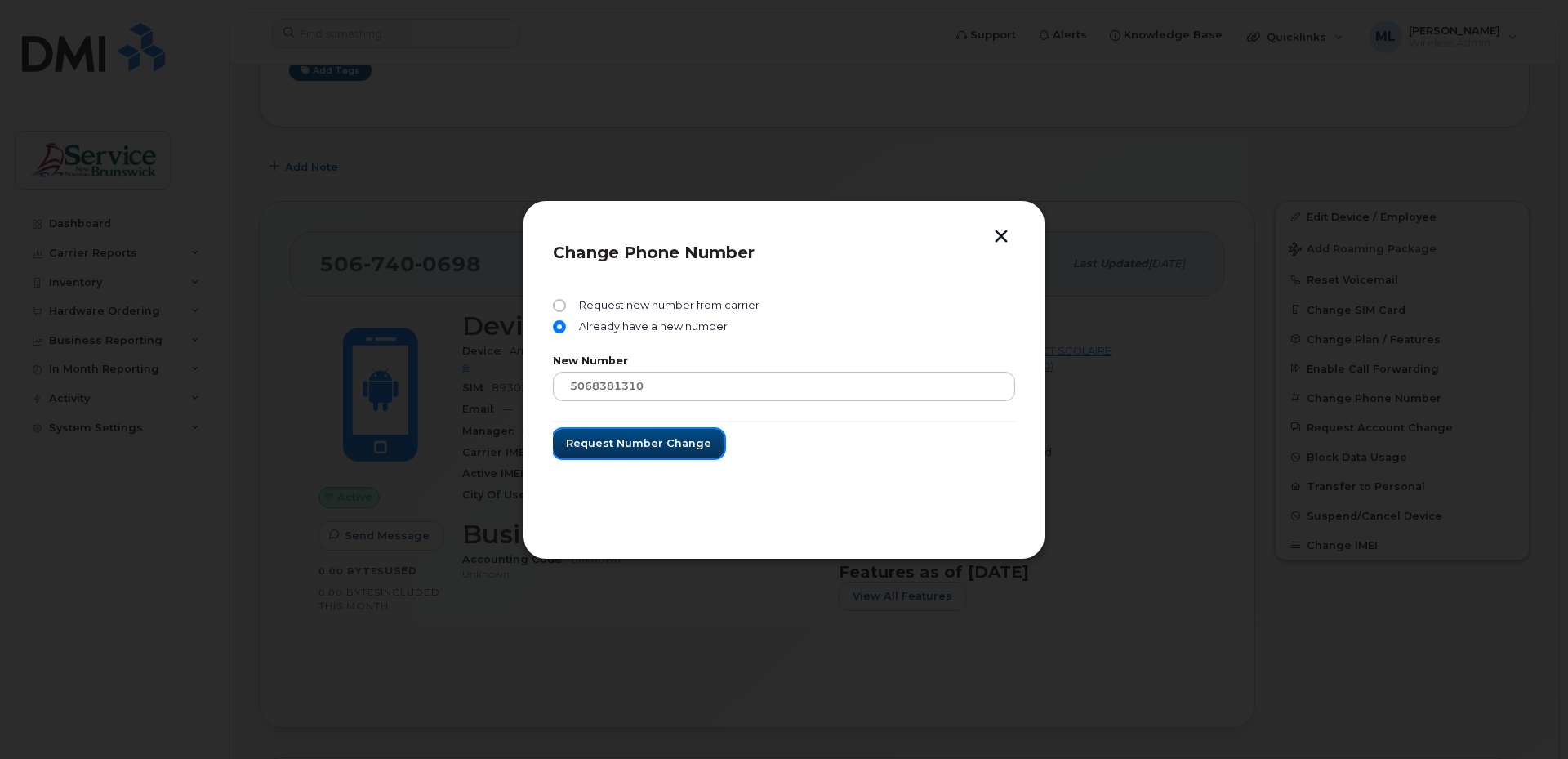
click at [662, 439] on span "Request number change" at bounding box center [639, 443] width 146 height 15
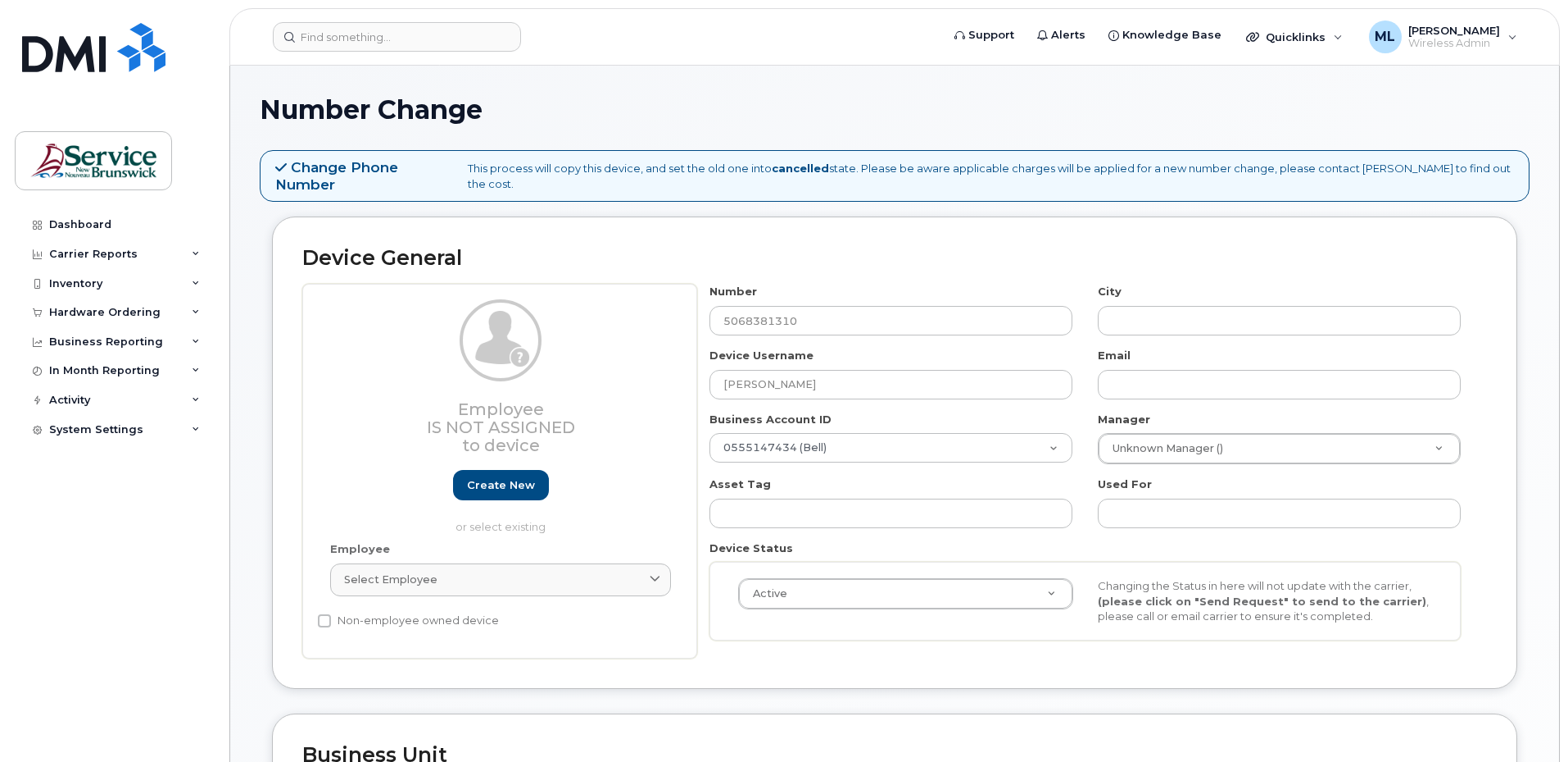
select select "34535619"
click at [149, 251] on div "Carrier Reports" at bounding box center [113, 253] width 198 height 30
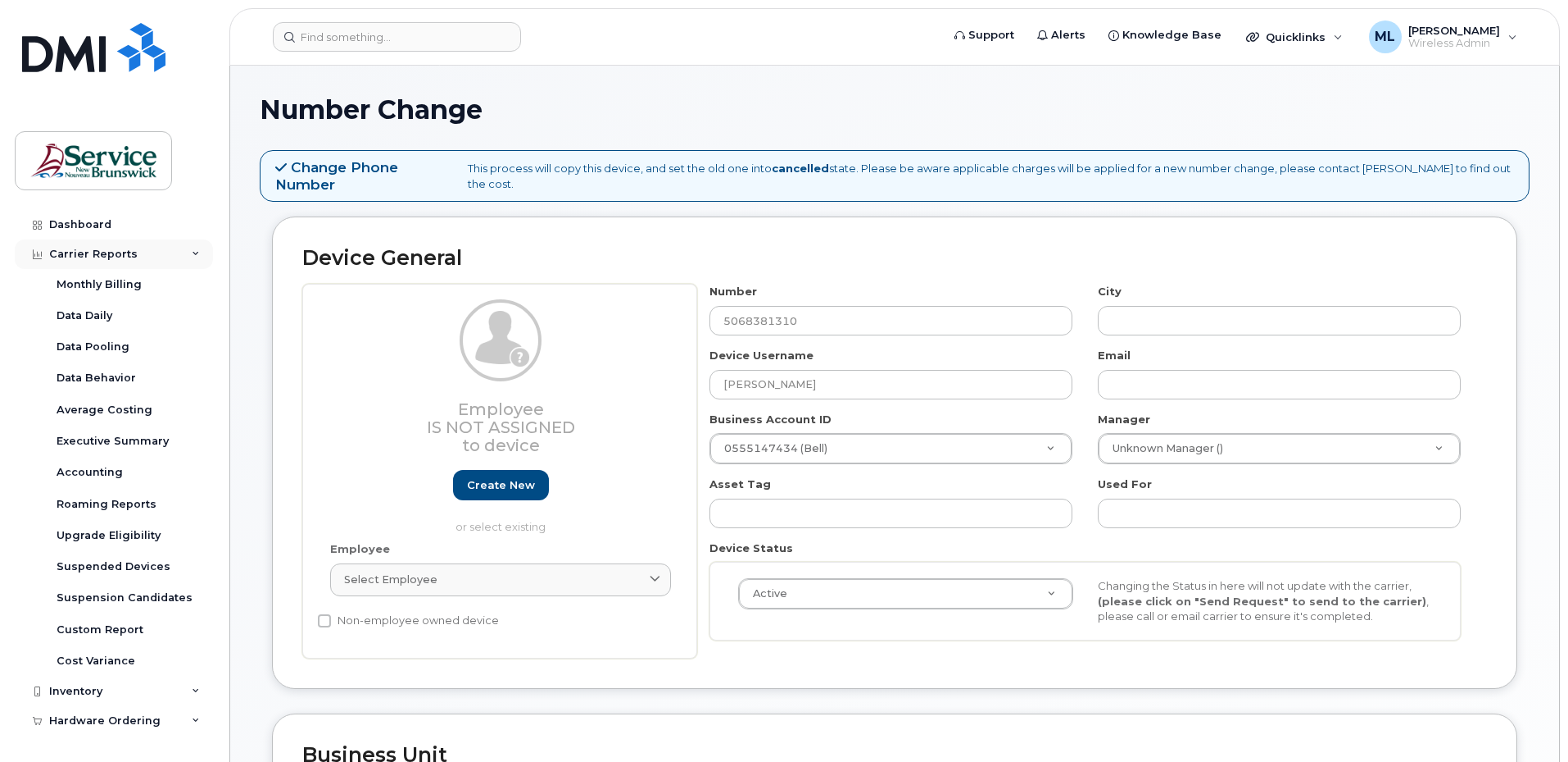
click at [123, 251] on div "Carrier Reports" at bounding box center [93, 254] width 89 height 14
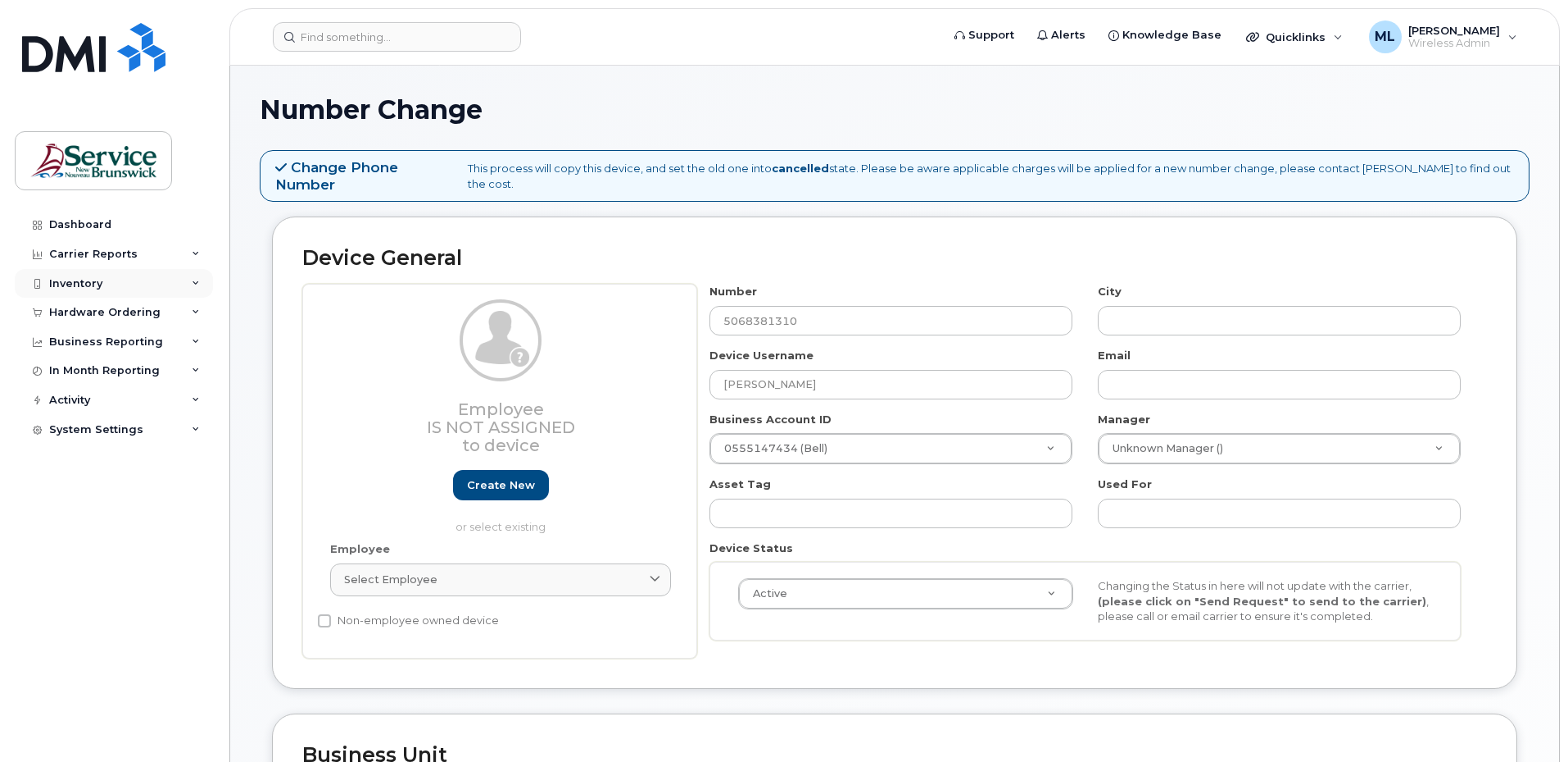
click at [102, 280] on div "Inventory" at bounding box center [113, 283] width 198 height 30
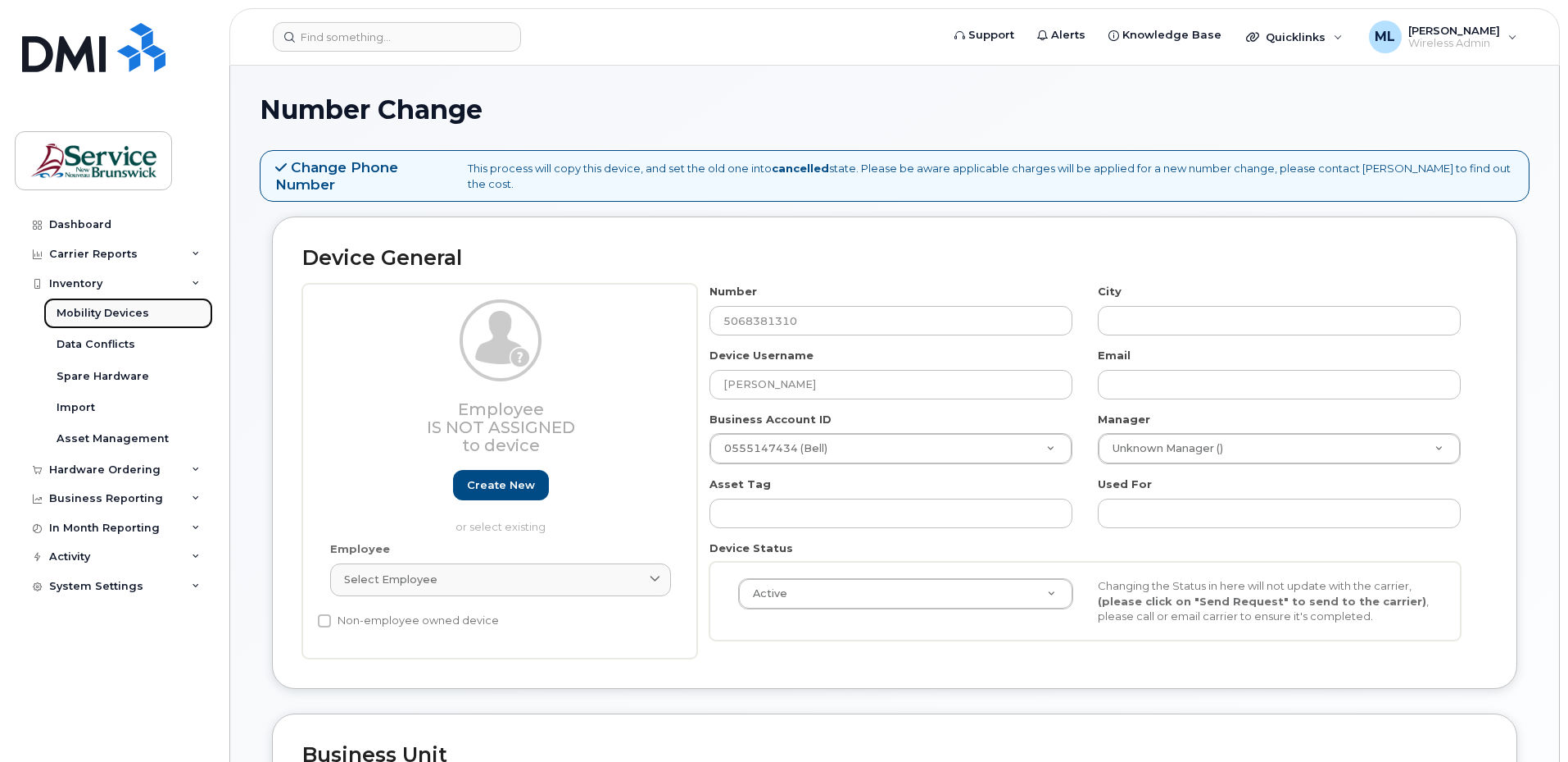
click at [114, 307] on div "Mobility Devices" at bounding box center [103, 313] width 93 height 14
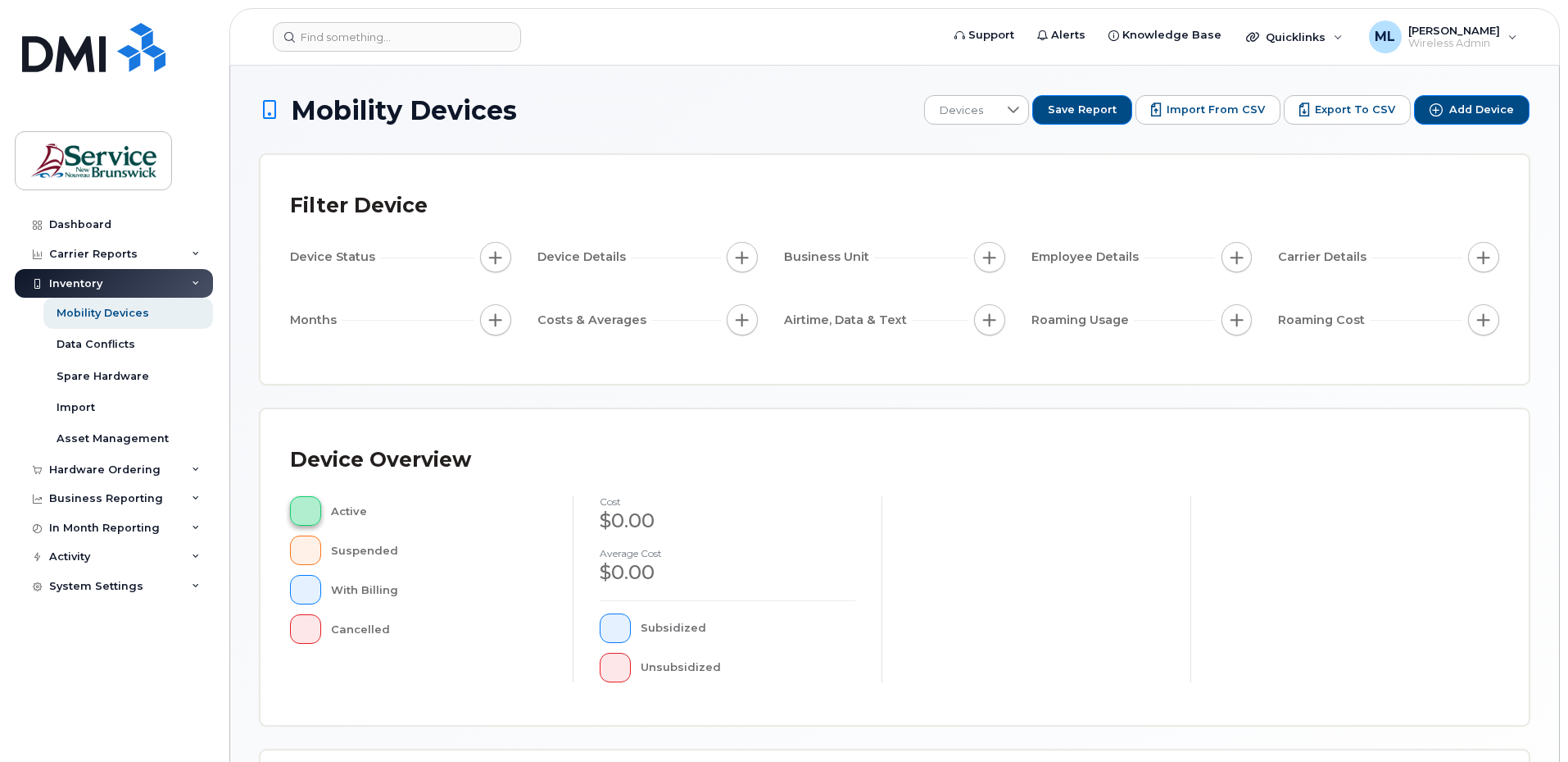
click at [311, 502] on button "button" at bounding box center [306, 510] width 31 height 30
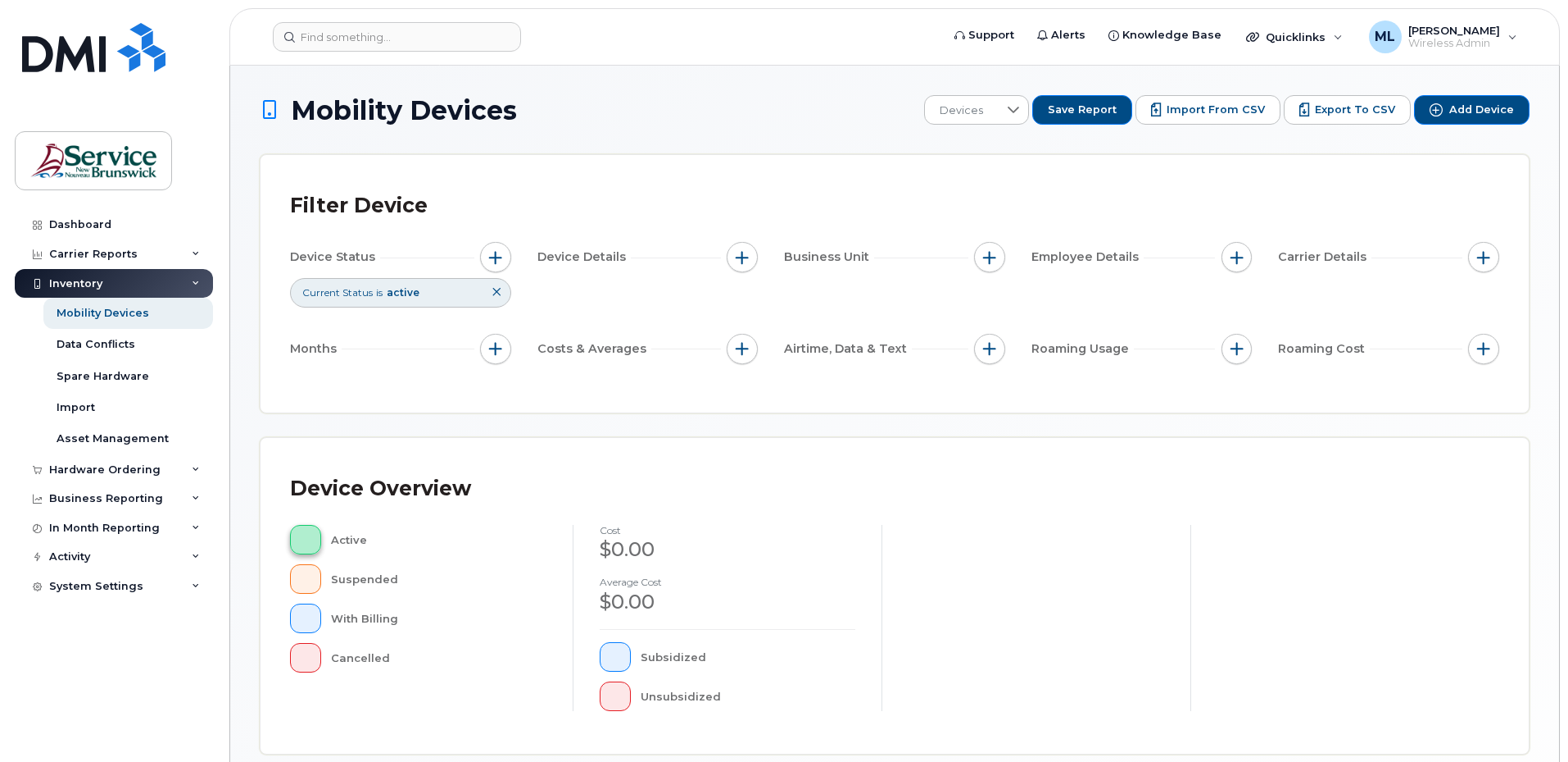
click at [305, 545] on span "button" at bounding box center [306, 540] width 3 height 14
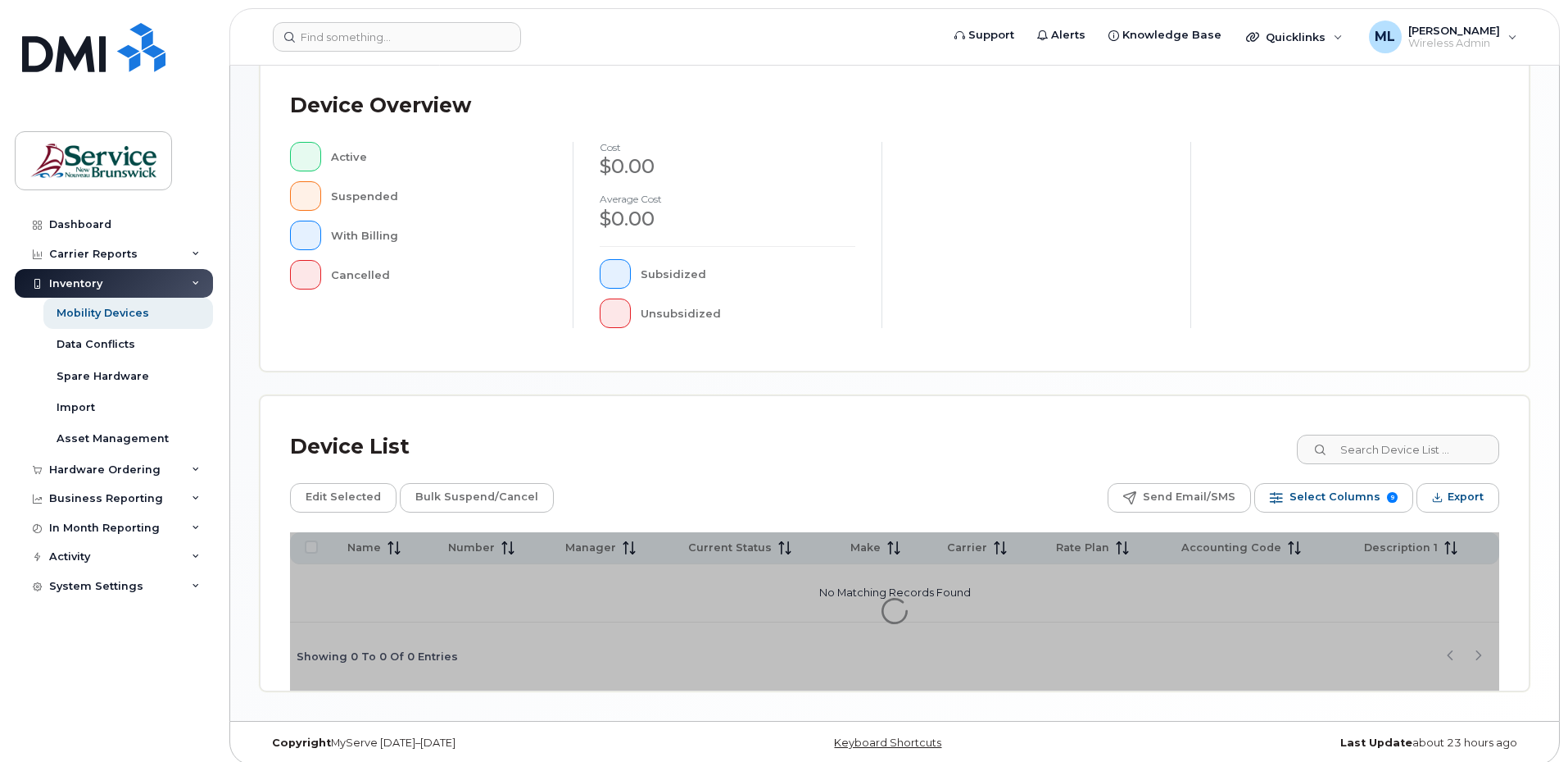
scroll to position [395, 0]
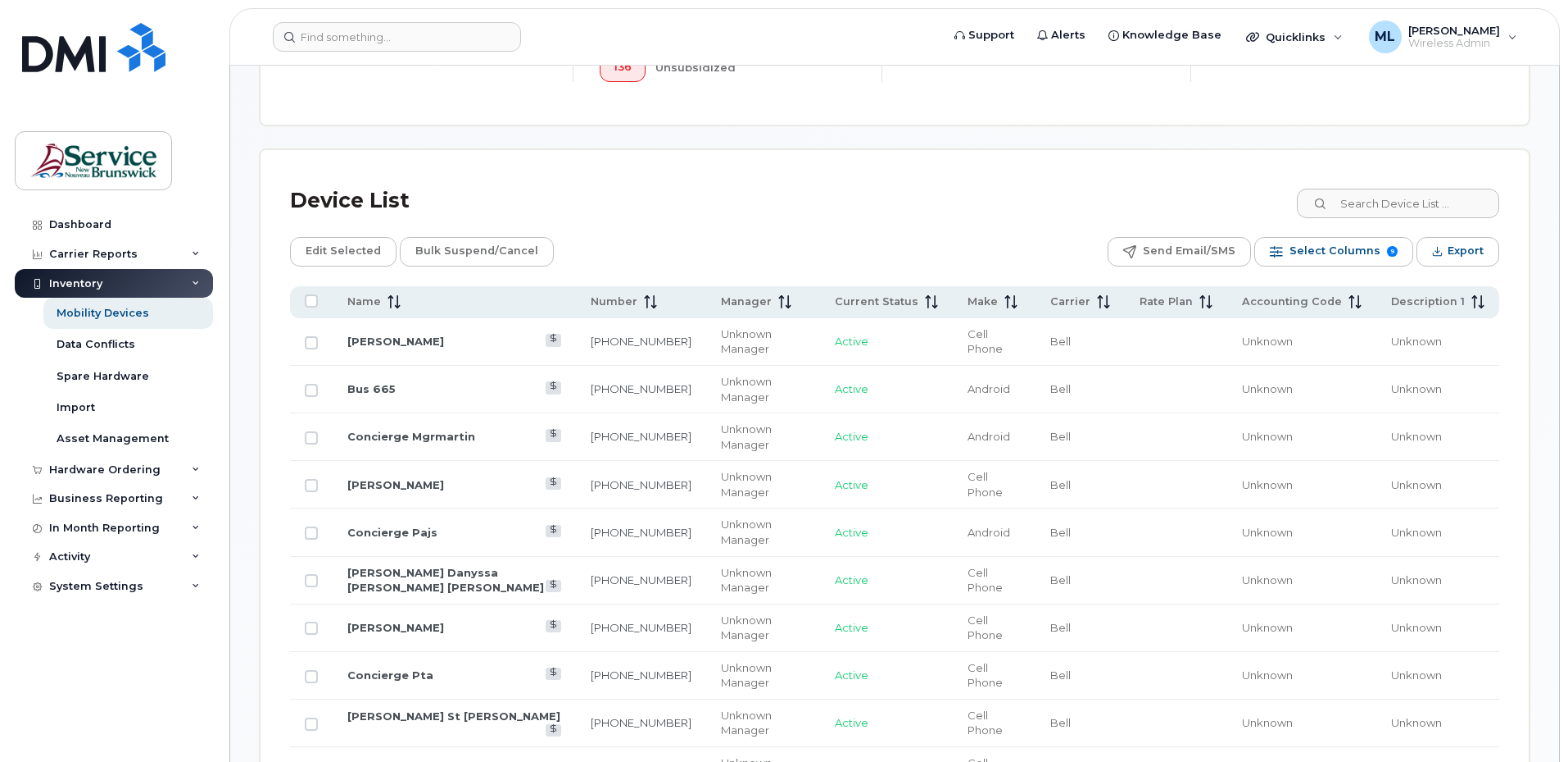
scroll to position [722, 0]
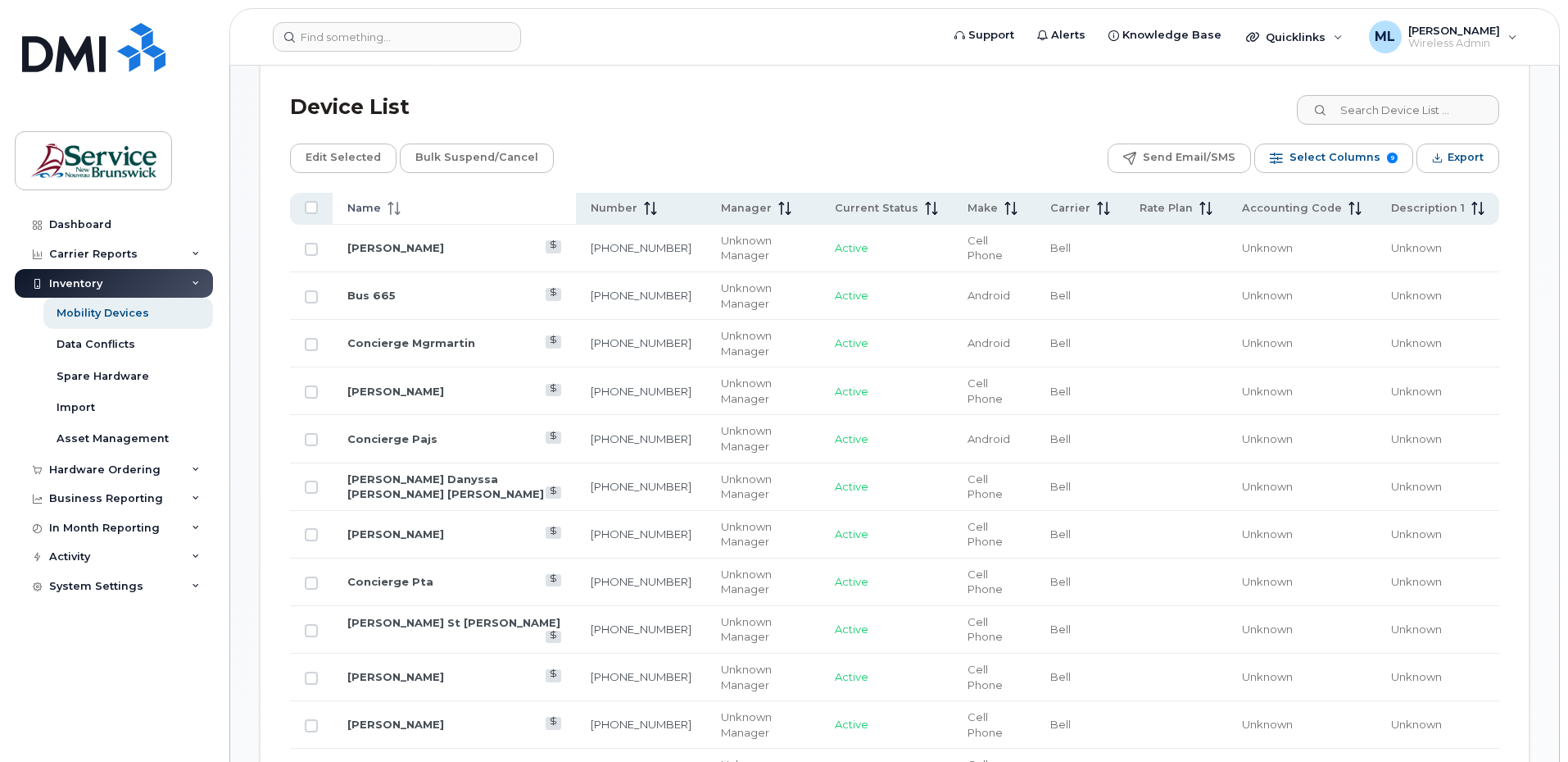
click at [953, 218] on th "Name" at bounding box center [995, 209] width 83 height 32
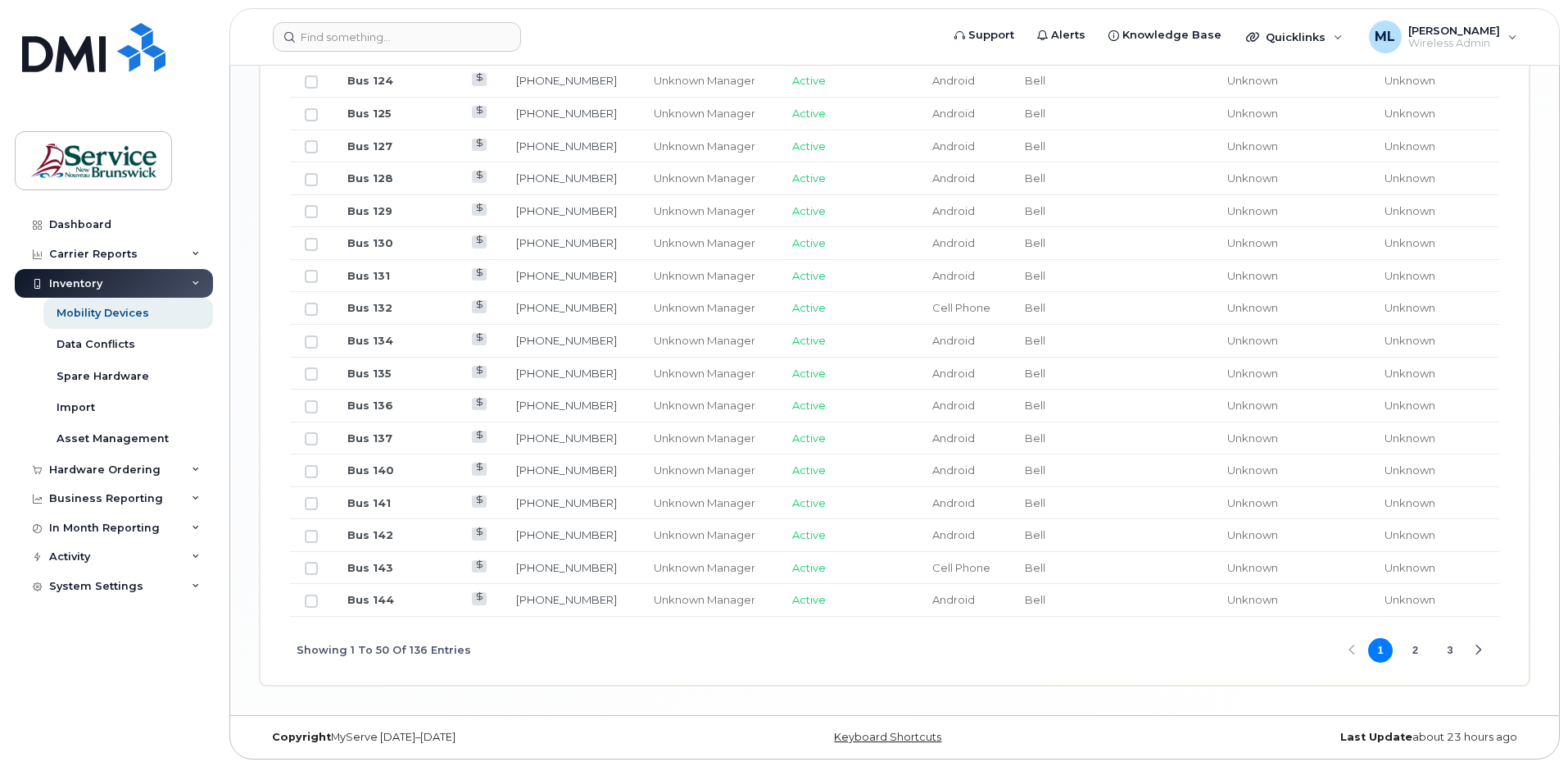
scroll to position [1957, 0]
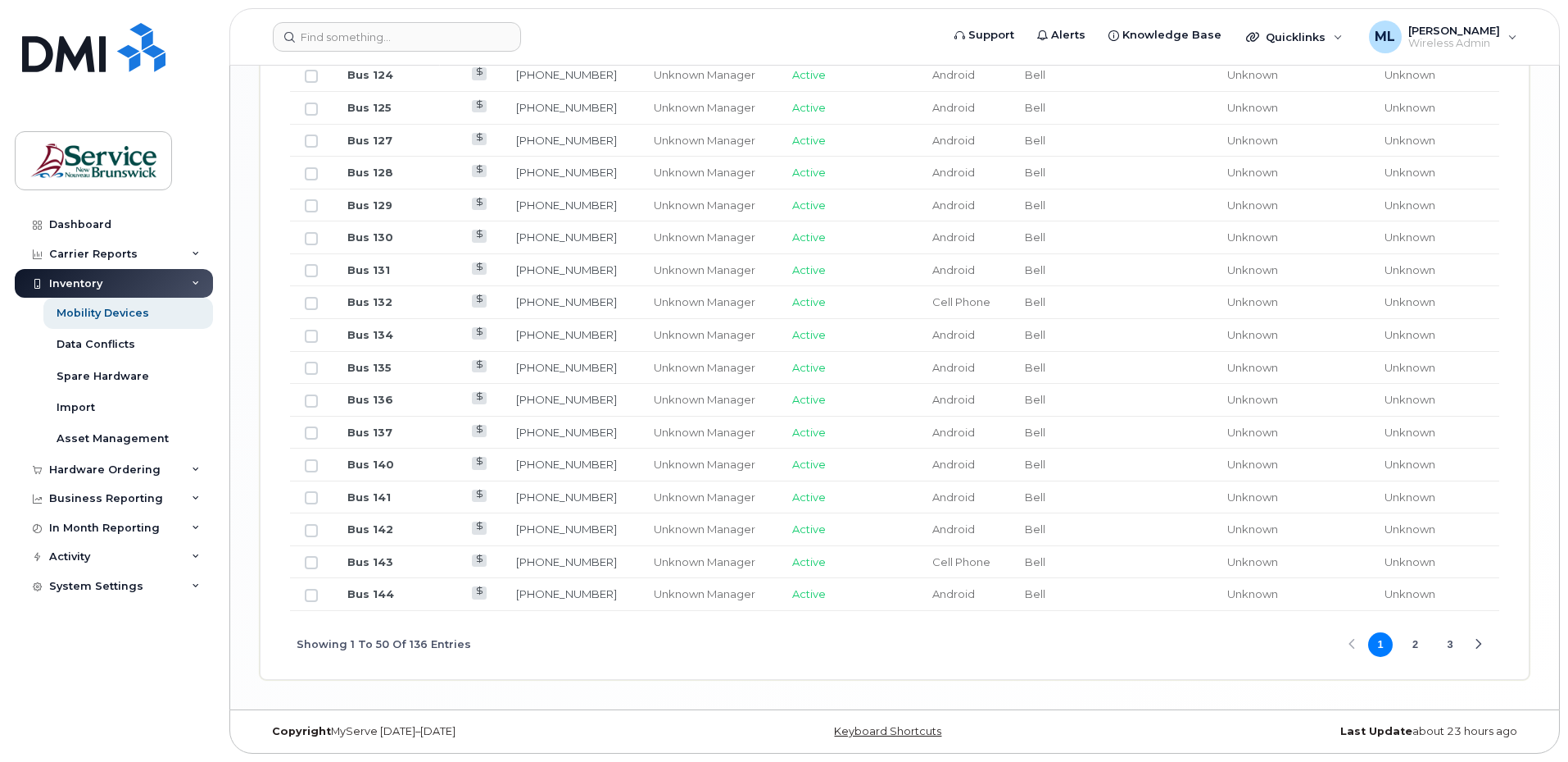
click at [1413, 643] on button "2" at bounding box center [1415, 644] width 24 height 24
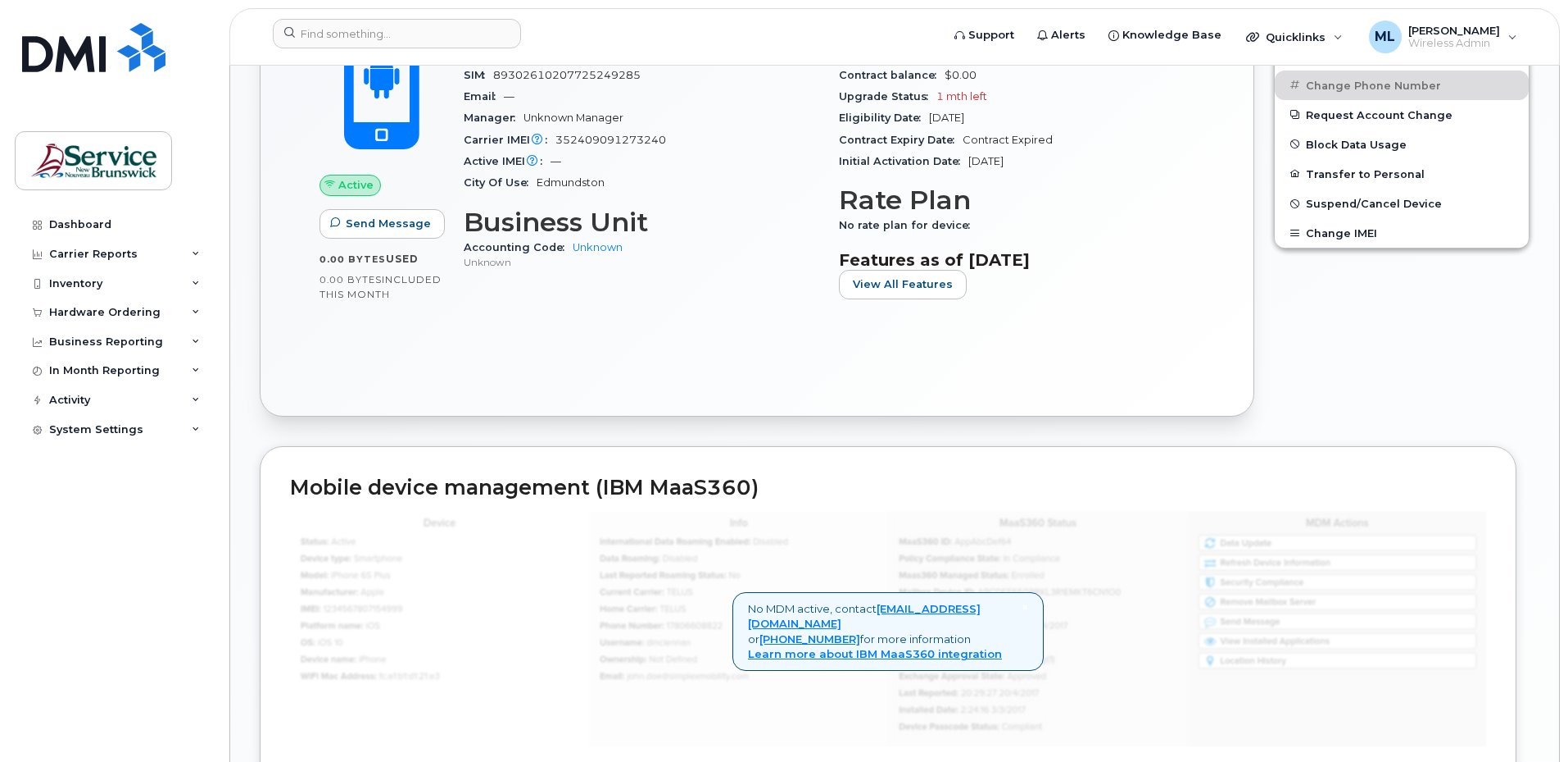
scroll to position [380, 0]
